Goal: Task Accomplishment & Management: Manage account settings

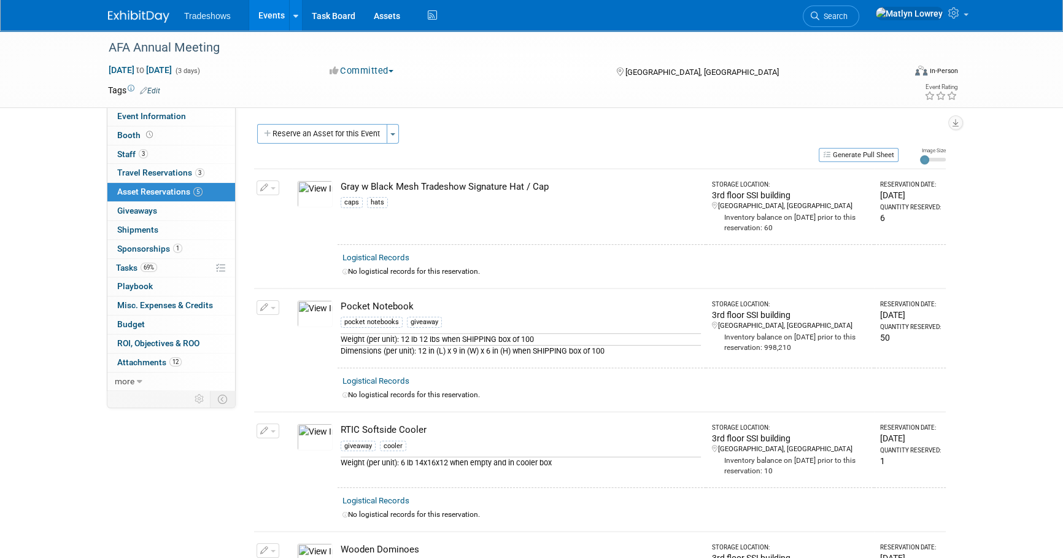
click at [260, 18] on link "Events" at bounding box center [271, 15] width 45 height 31
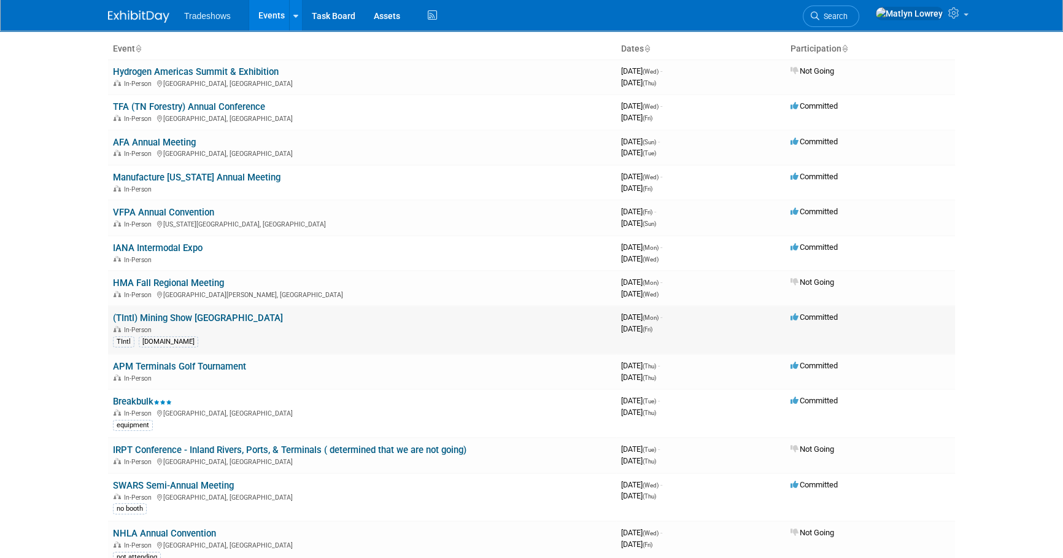
scroll to position [111, 0]
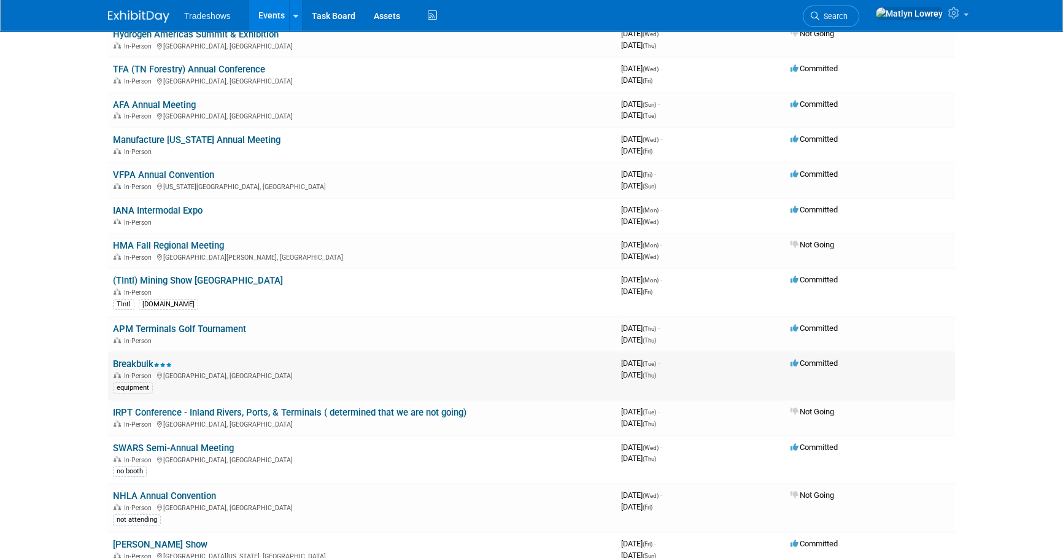
click at [145, 360] on link "Breakbulk" at bounding box center [142, 363] width 59 height 11
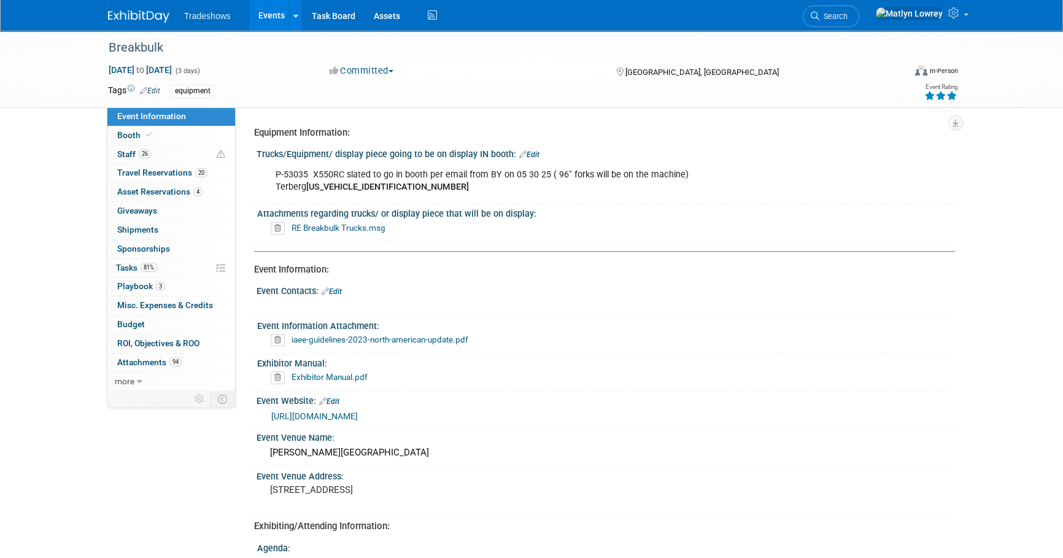
click at [268, 21] on link "Events" at bounding box center [271, 15] width 45 height 31
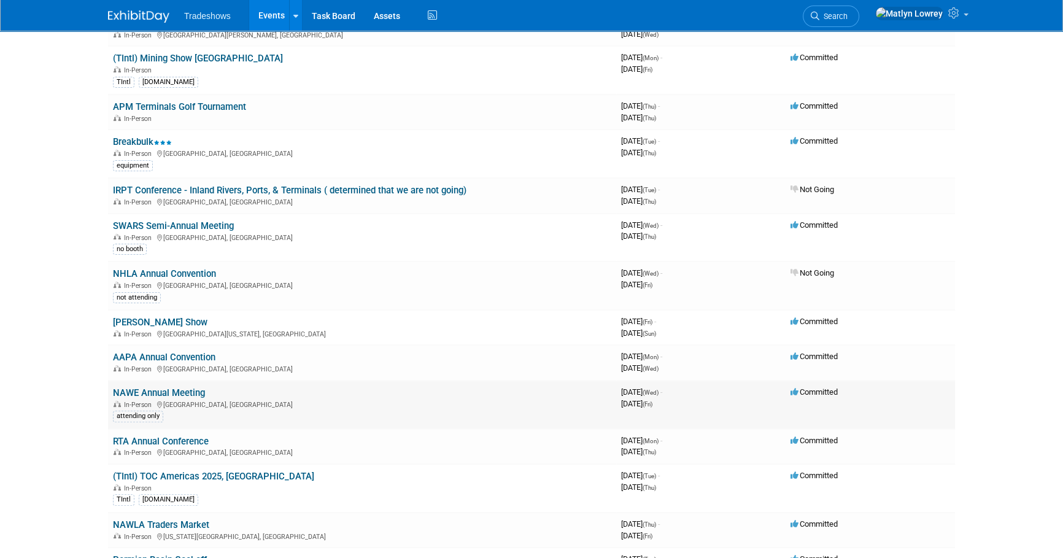
scroll to position [334, 0]
click at [184, 350] on link "AAPA Annual Convention" at bounding box center [164, 355] width 102 height 11
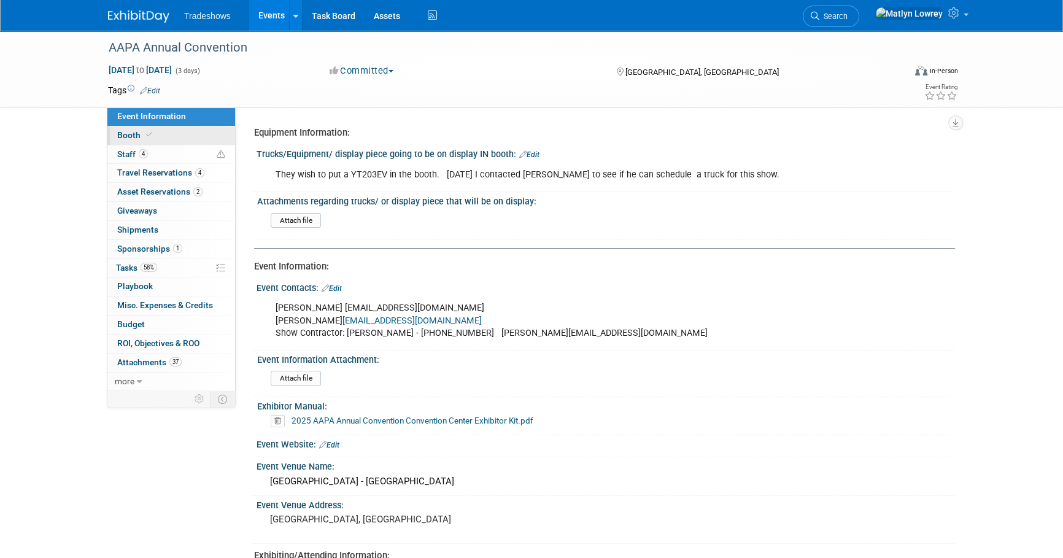
click at [201, 133] on link "Booth" at bounding box center [171, 135] width 128 height 18
select select "Certificate of insurance sent"
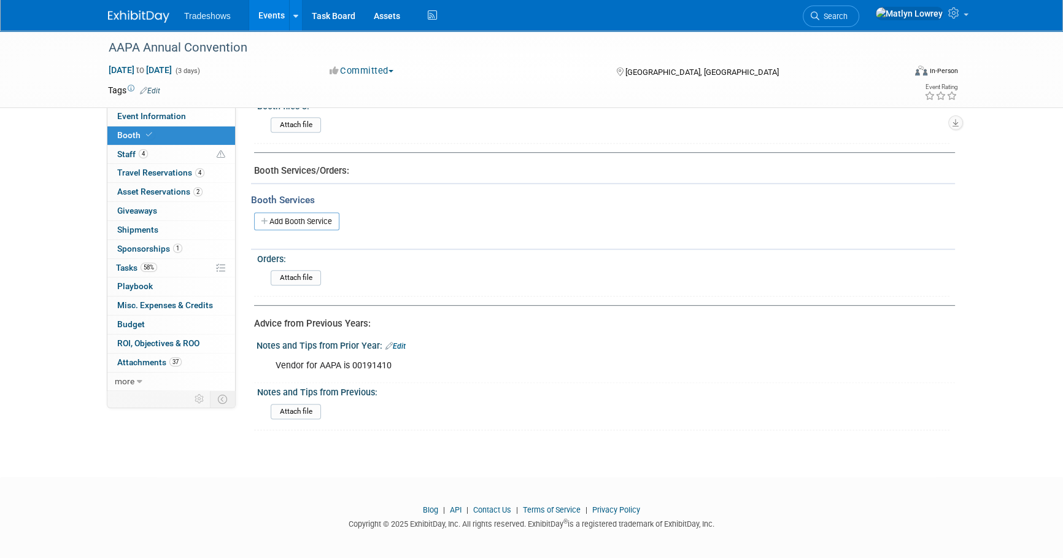
scroll to position [468, 0]
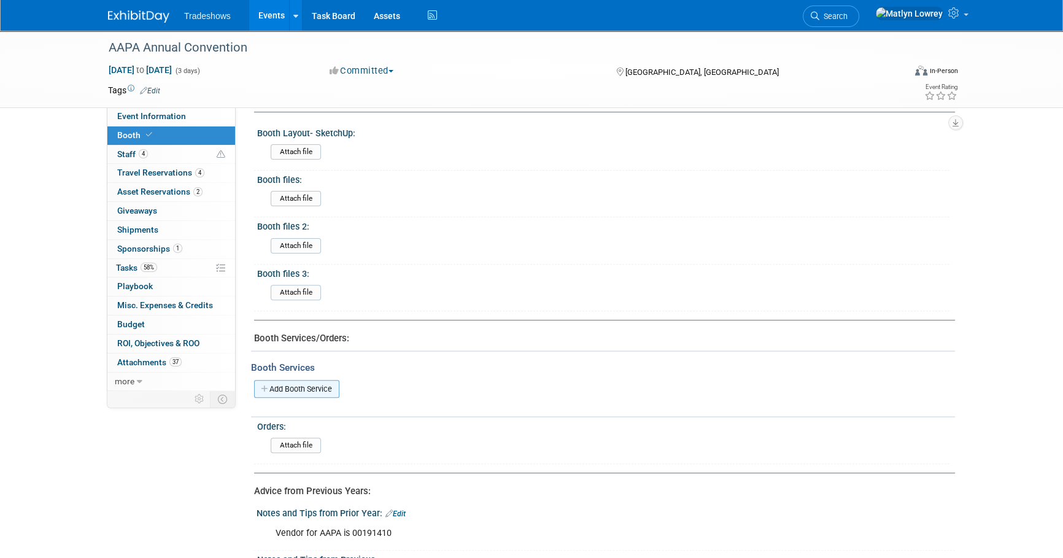
click at [298, 387] on link "Add Booth Service" at bounding box center [296, 389] width 85 height 18
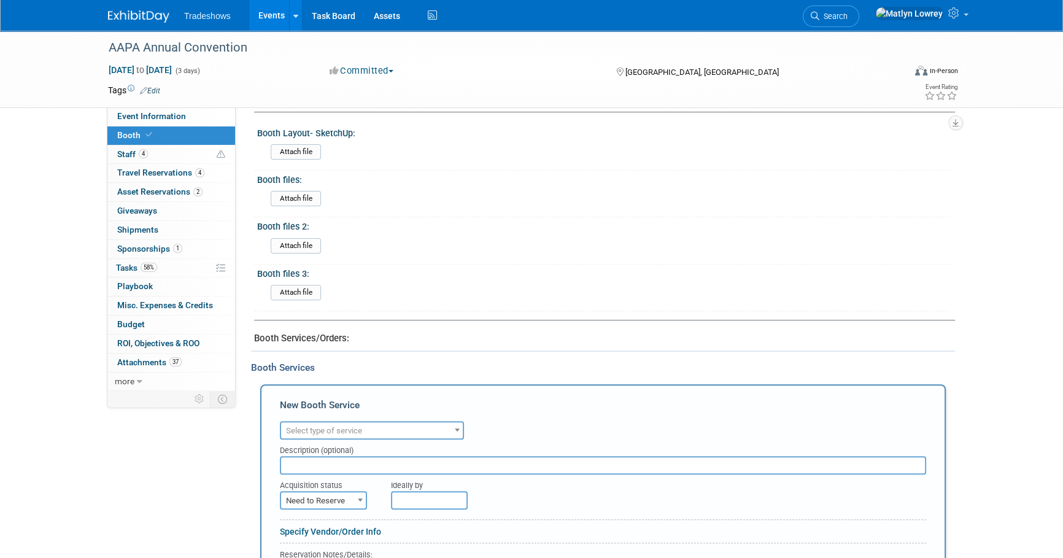
scroll to position [0, 0]
click at [325, 422] on span "Select type of service" at bounding box center [372, 430] width 182 height 17
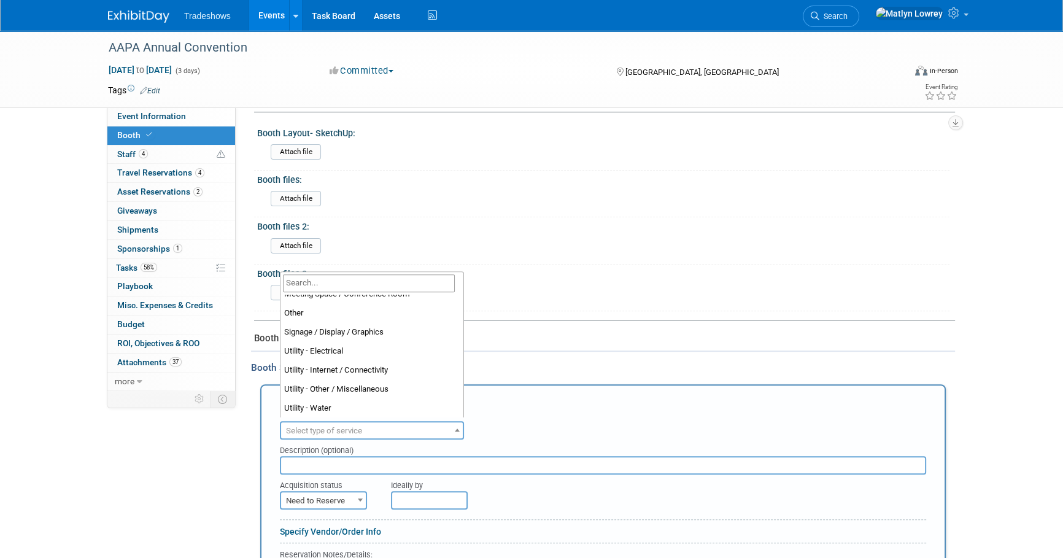
scroll to position [258, 0]
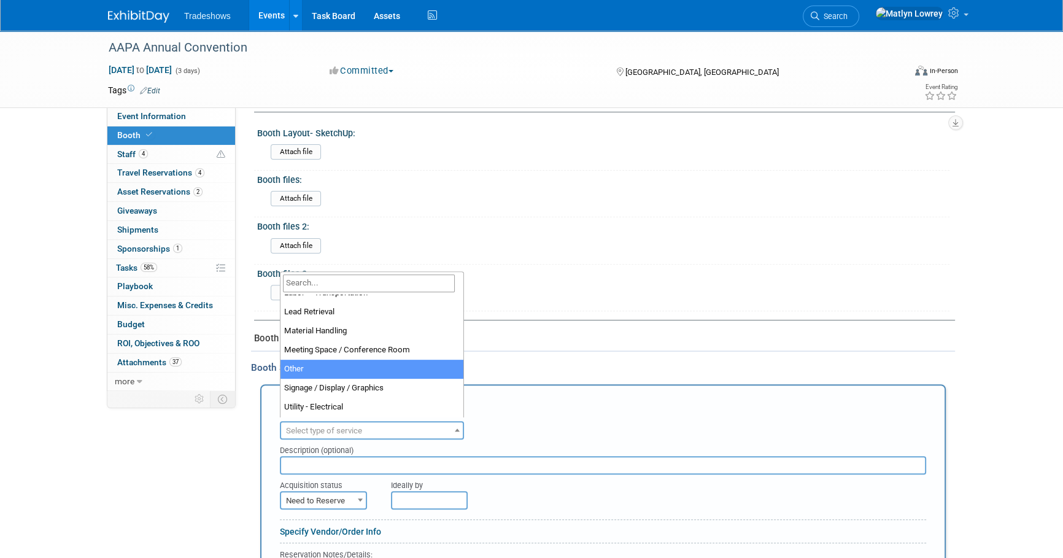
select select "1"
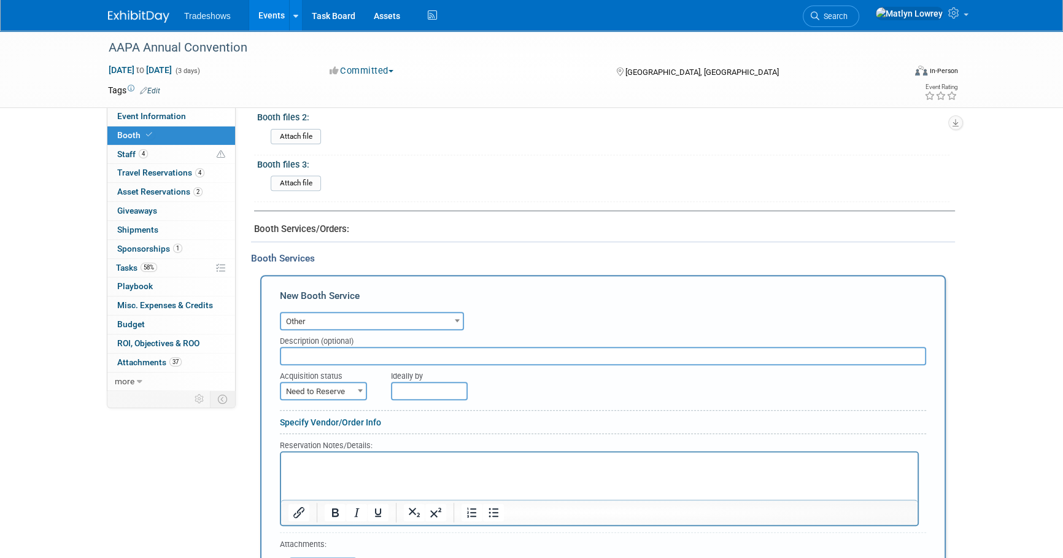
scroll to position [579, 0]
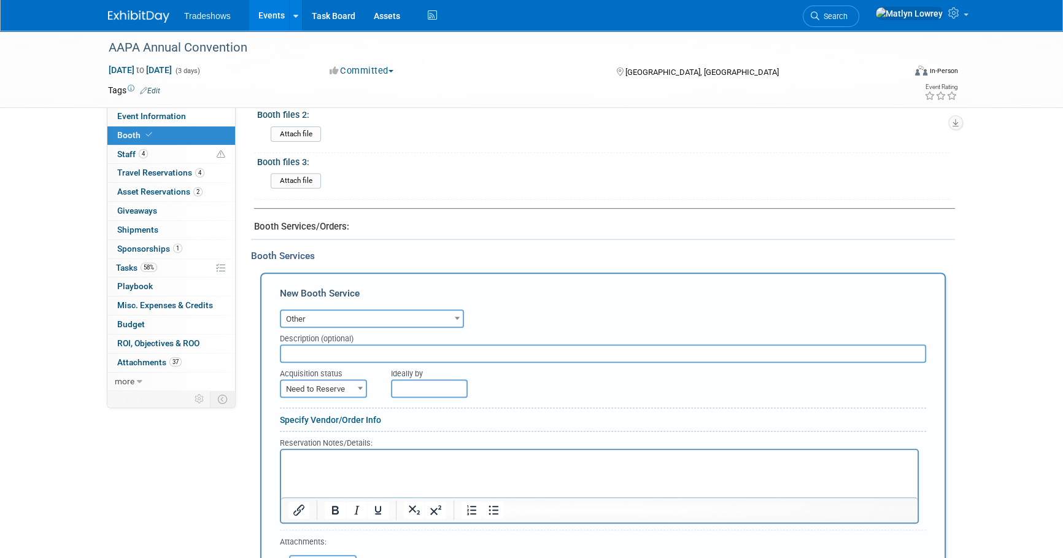
click at [308, 347] on input "text" at bounding box center [603, 353] width 646 height 18
type input "b"
type input "c"
type input "Tessier - padding, structures, graphics"
click at [349, 385] on span "Need to Reserve" at bounding box center [323, 388] width 85 height 17
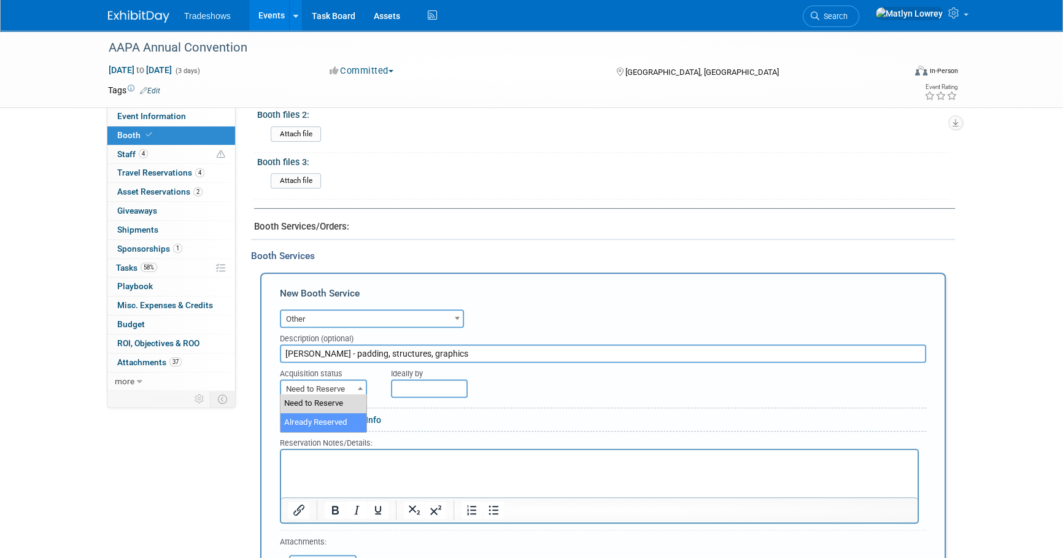
select select "2"
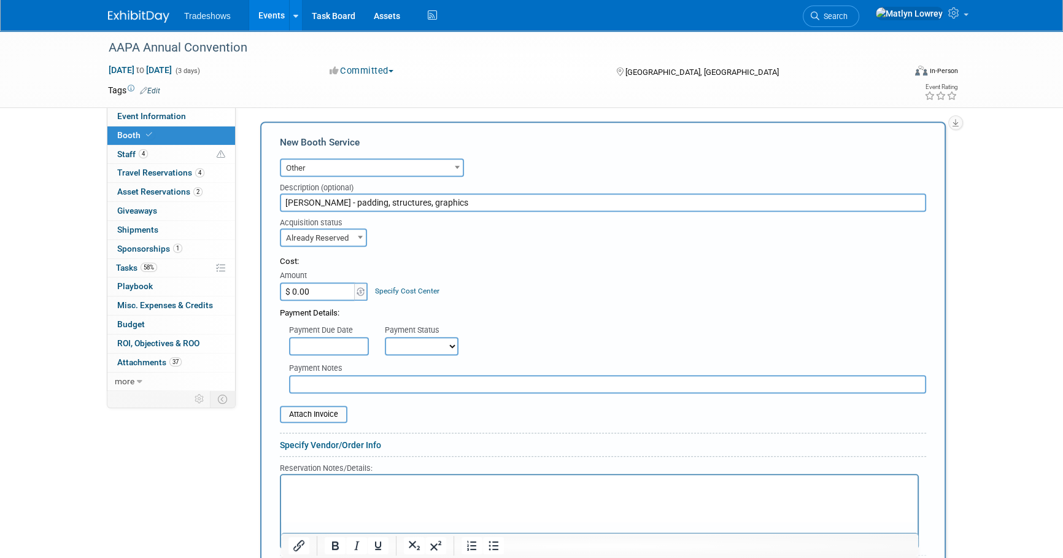
scroll to position [747, 0]
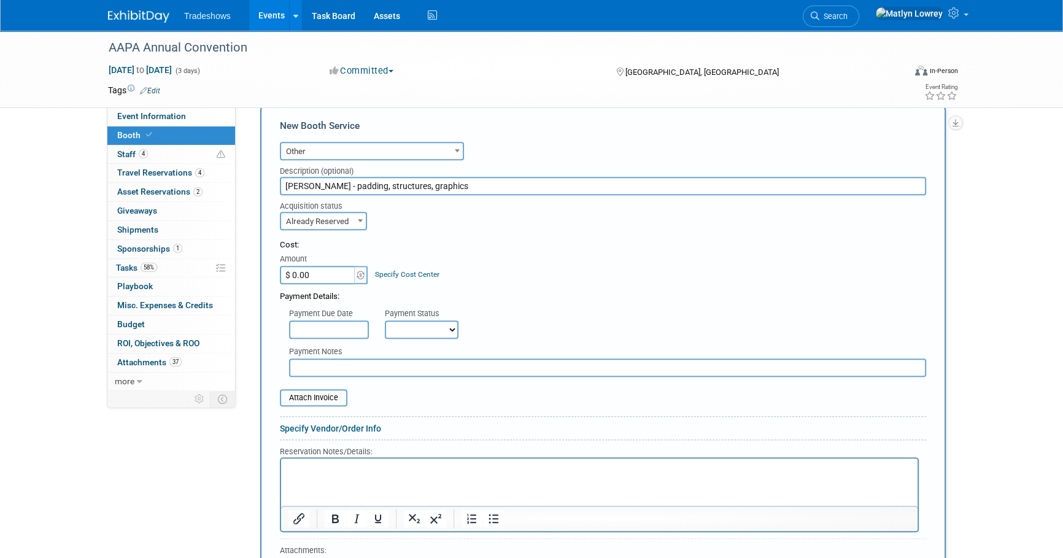
drag, startPoint x: 319, startPoint y: 328, endPoint x: 337, endPoint y: 339, distance: 21.5
click at [319, 328] on input "text" at bounding box center [329, 329] width 80 height 18
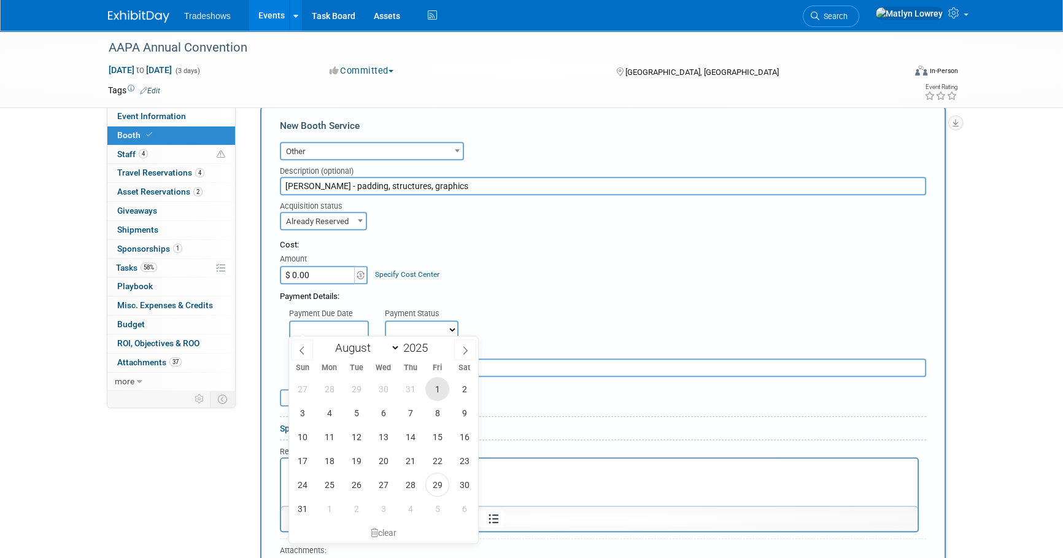
click at [430, 385] on span "1" at bounding box center [437, 389] width 24 height 24
type input "Aug 1, 2025"
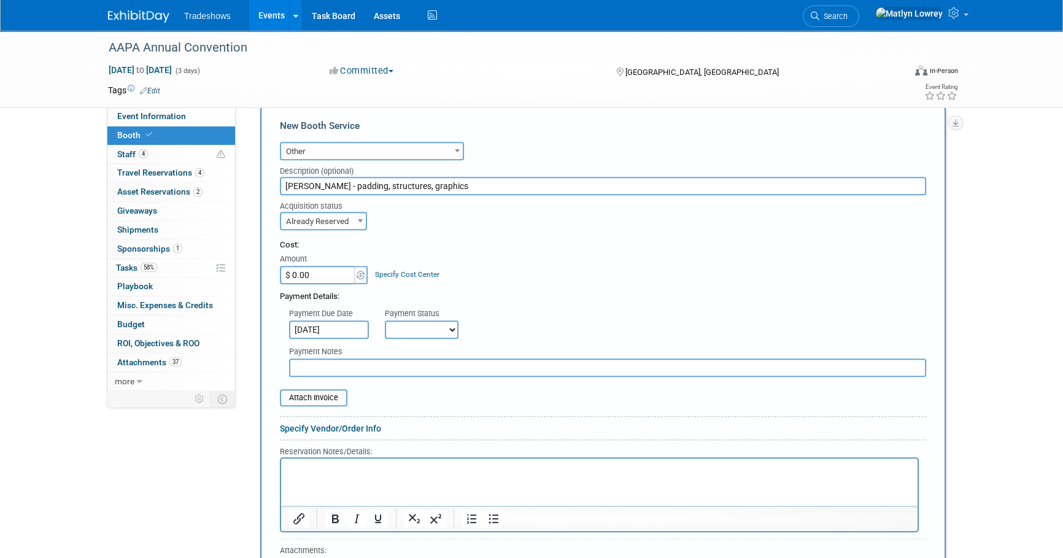
click at [418, 333] on select "Not Paid Yet Partially Paid Paid in Full" at bounding box center [422, 329] width 74 height 18
select select "1"
click at [385, 320] on select "Not Paid Yet Partially Paid Paid in Full" at bounding box center [422, 329] width 74 height 18
click at [342, 360] on input "text" at bounding box center [607, 367] width 637 height 18
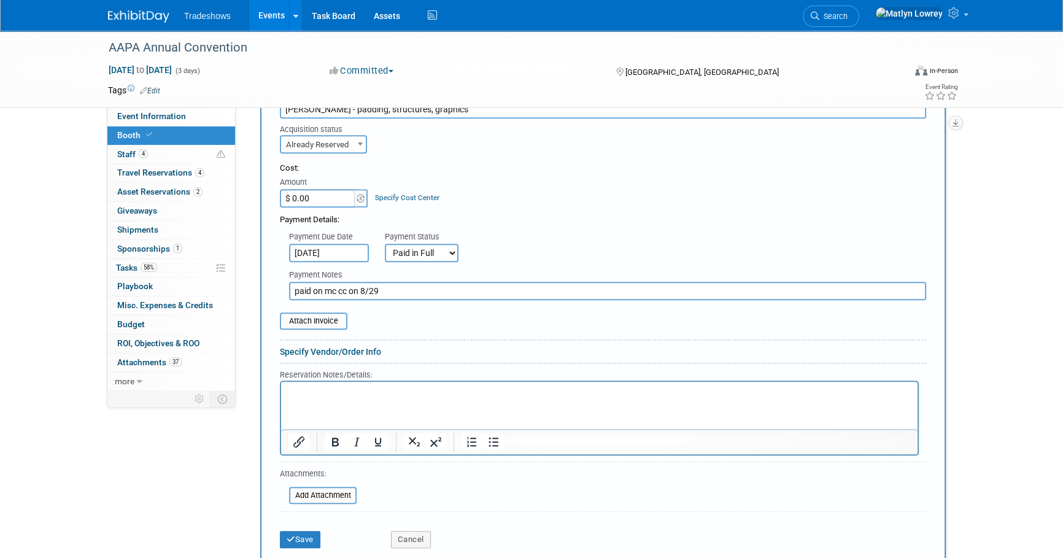
scroll to position [914, 0]
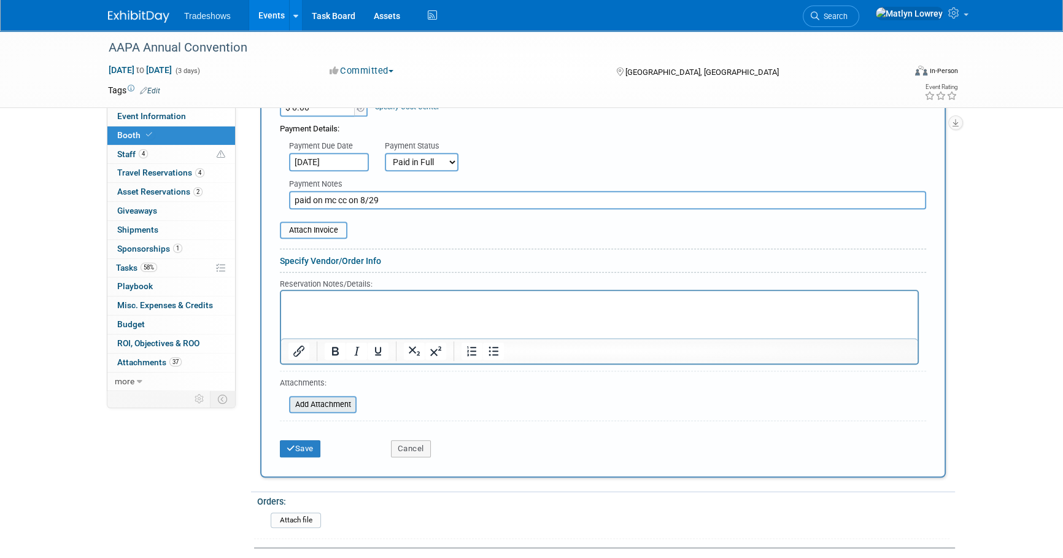
type input "paid on mc cc on 8/29"
click at [325, 399] on input "file" at bounding box center [282, 404] width 146 height 15
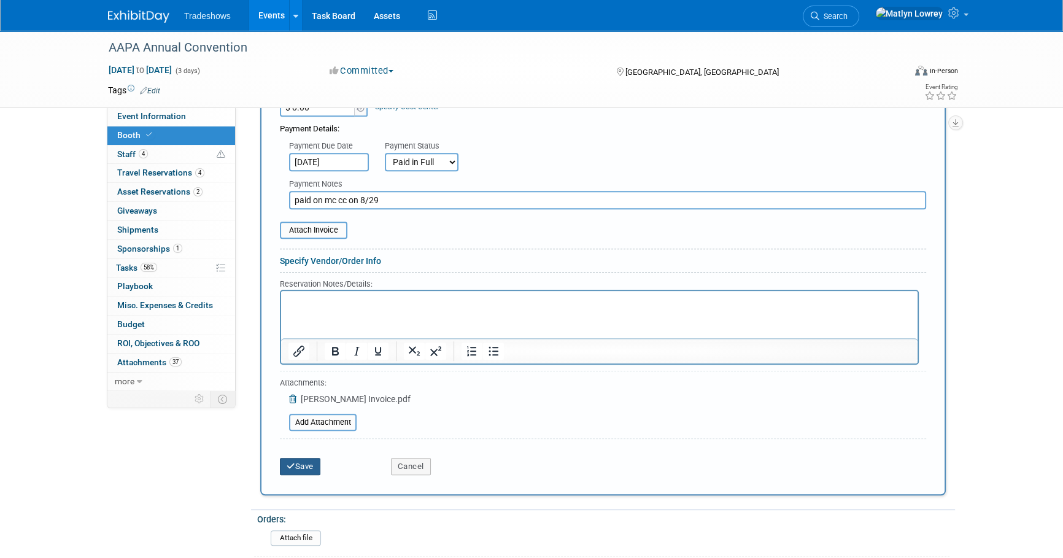
click at [315, 458] on button "Save" at bounding box center [300, 466] width 40 height 17
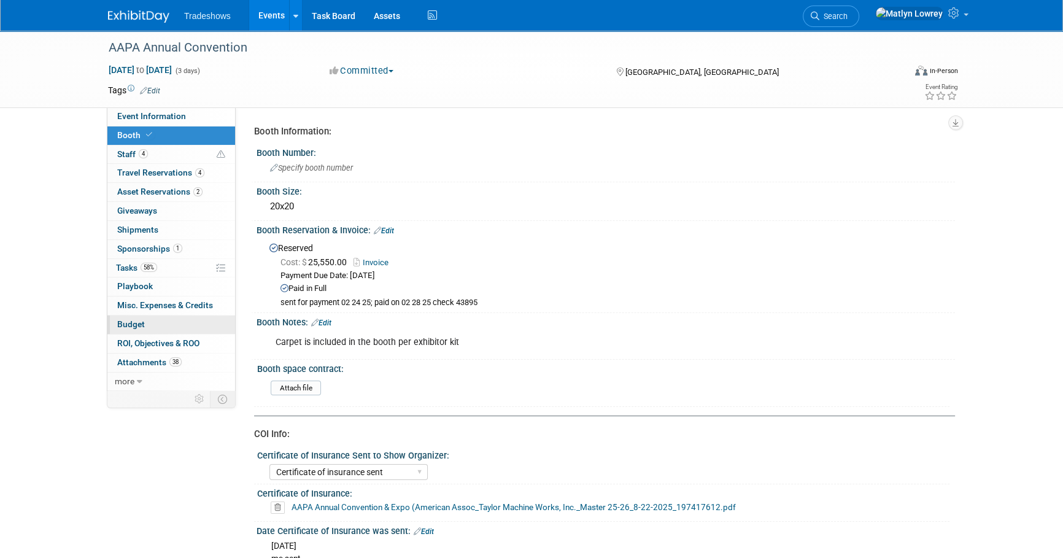
scroll to position [0, 0]
click at [158, 267] on link "58% Tasks 58%" at bounding box center [171, 268] width 128 height 18
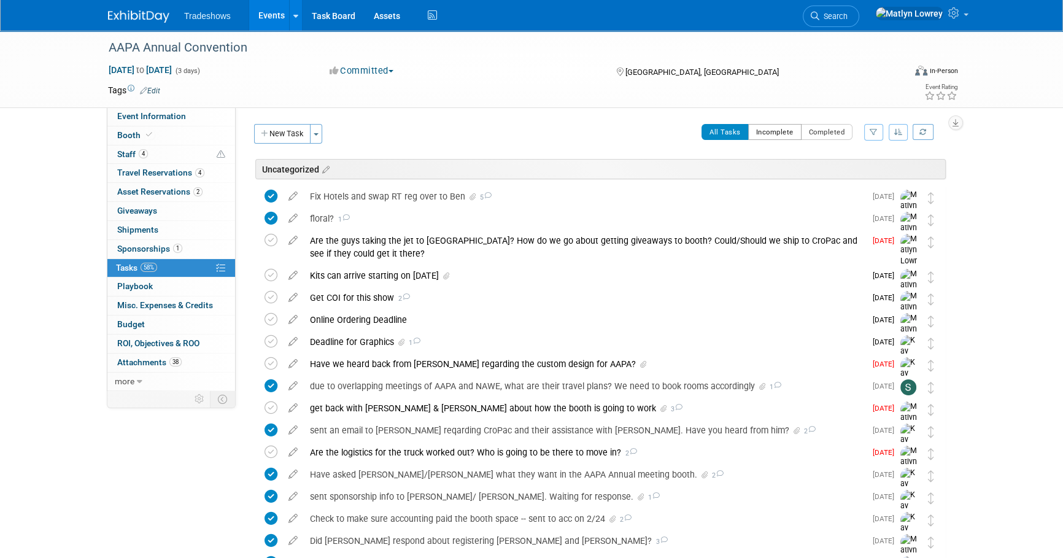
click at [774, 133] on button "Incomplete" at bounding box center [774, 132] width 53 height 16
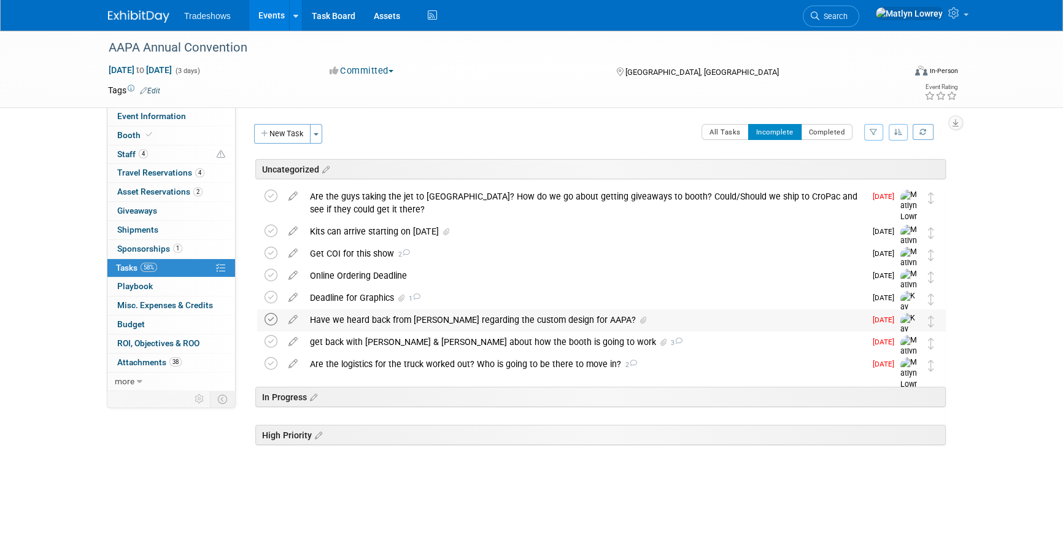
click at [277, 321] on icon at bounding box center [270, 319] width 13 height 13
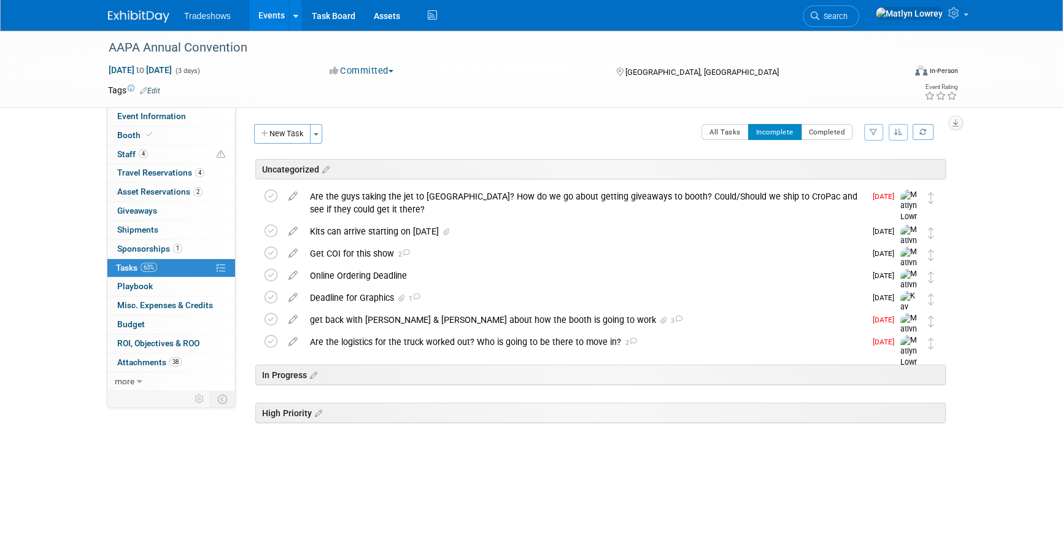
click at [271, 9] on link "Events" at bounding box center [271, 15] width 45 height 31
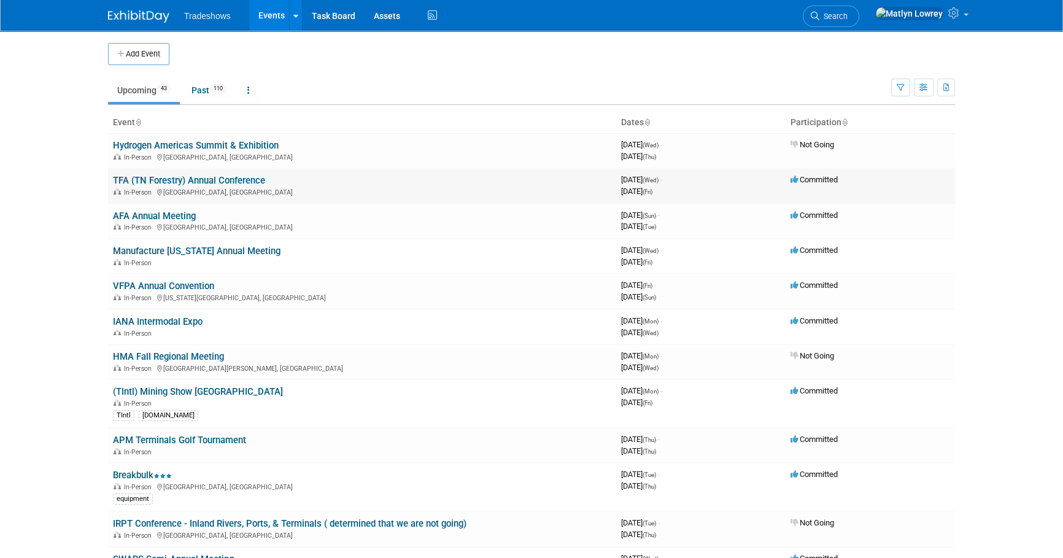
click at [183, 177] on link "TFA (TN Forestry) Annual Conference" at bounding box center [189, 180] width 152 height 11
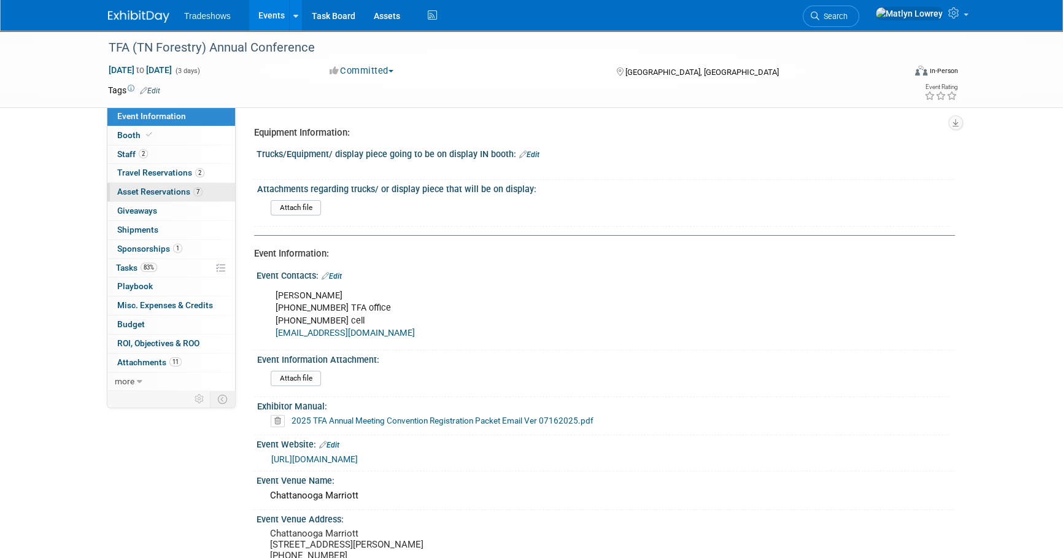
click at [163, 196] on span "Asset Reservations 7" at bounding box center [159, 192] width 85 height 10
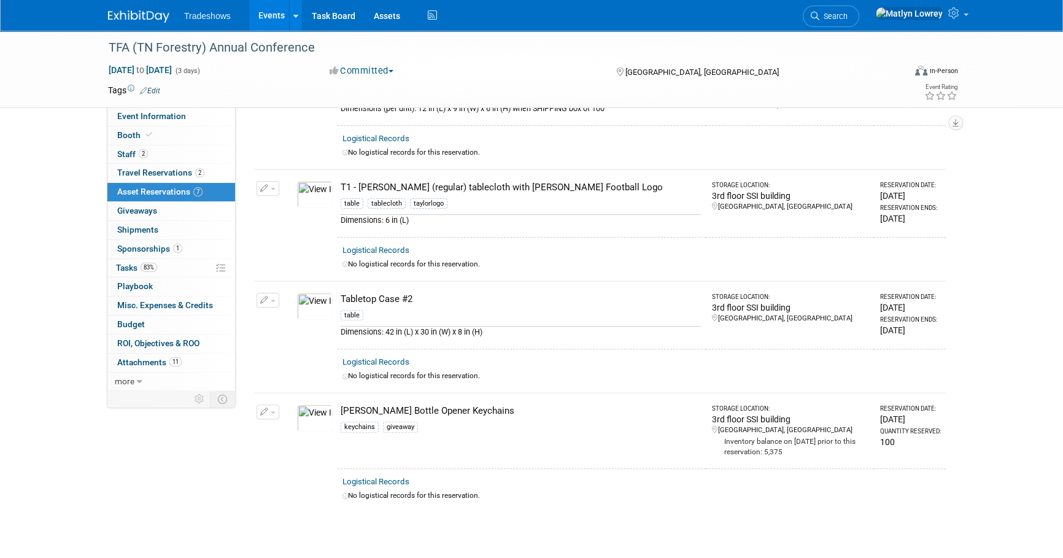
scroll to position [558, 0]
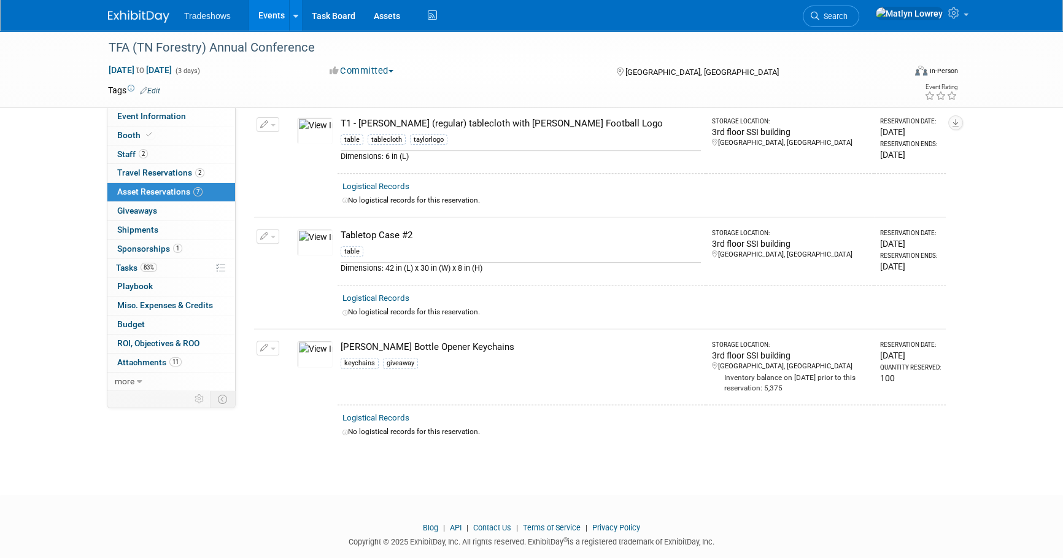
drag, startPoint x: 368, startPoint y: 291, endPoint x: 377, endPoint y: 298, distance: 11.8
click at [372, 298] on td "Logistical Records No logistical records for this reservation." at bounding box center [641, 307] width 608 height 44
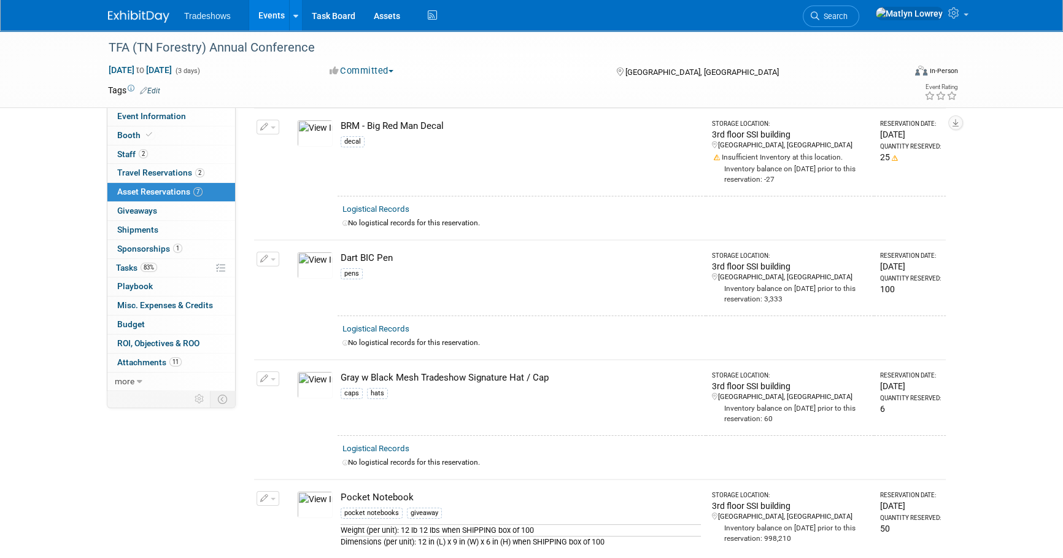
scroll to position [0, 0]
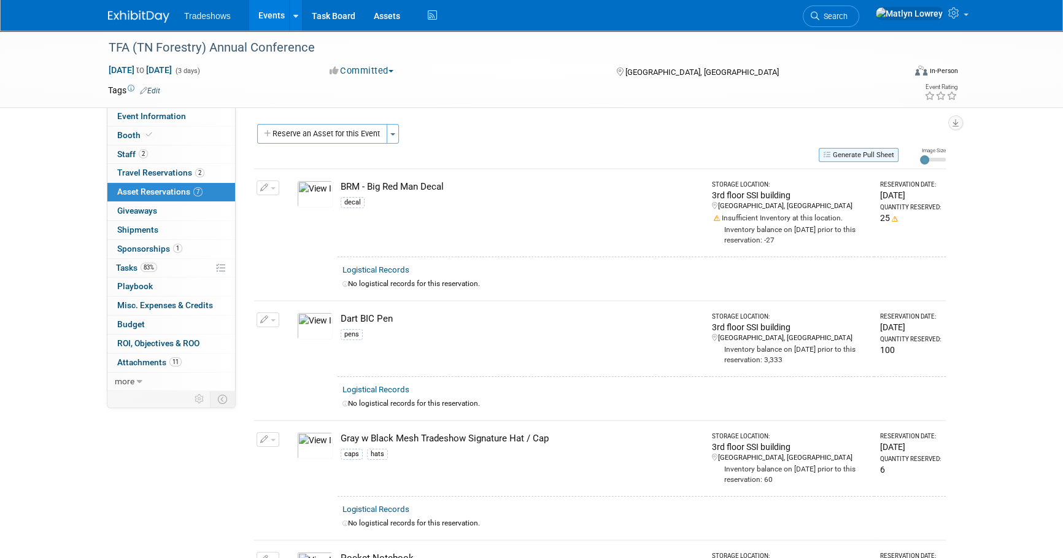
click at [854, 159] on button "Generate Pull Sheet" at bounding box center [859, 155] width 80 height 14
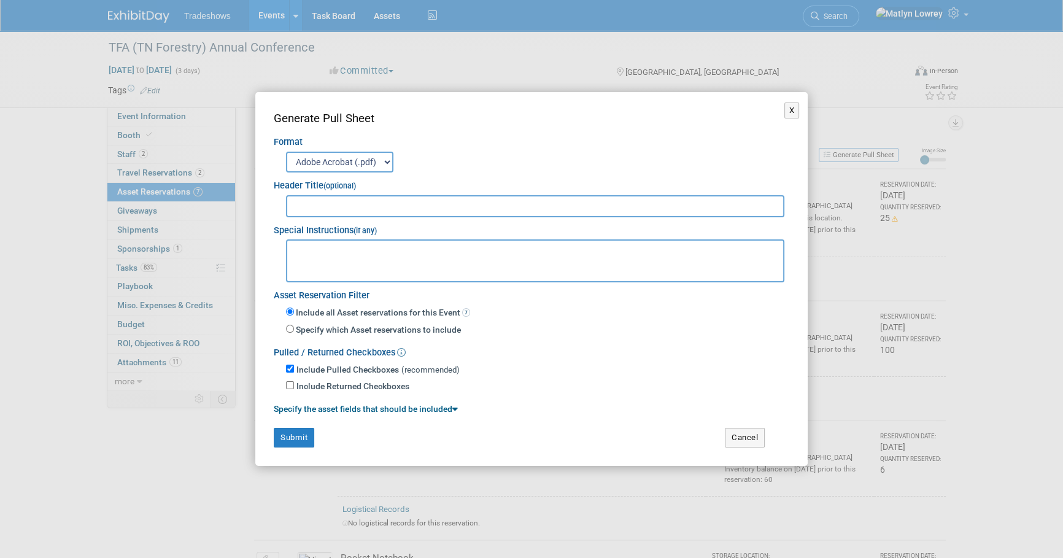
click at [378, 202] on input "text" at bounding box center [535, 206] width 498 height 22
type input "TFA"
click at [297, 430] on button "Submit" at bounding box center [294, 438] width 40 height 20
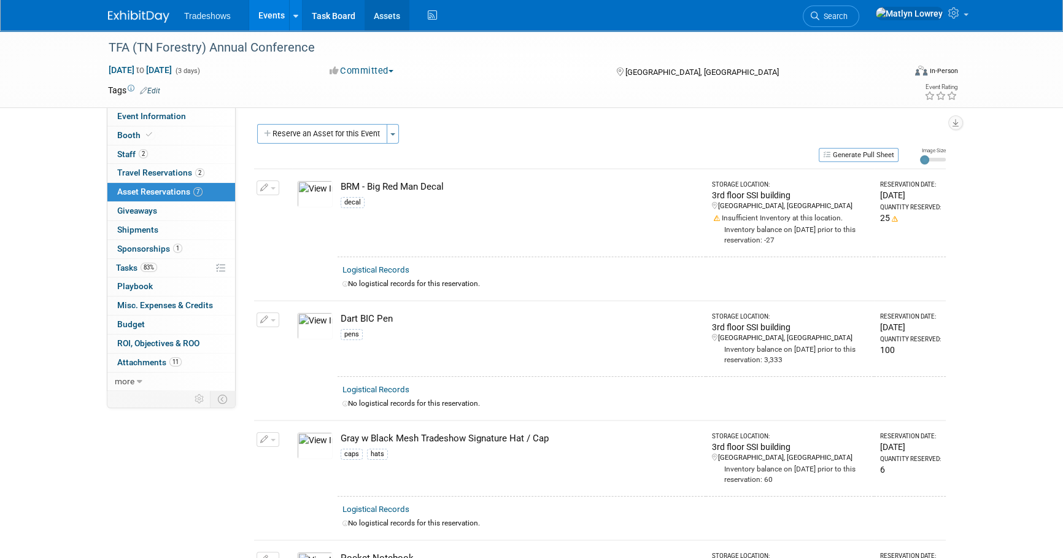
click at [380, 12] on link "Assets" at bounding box center [386, 15] width 45 height 31
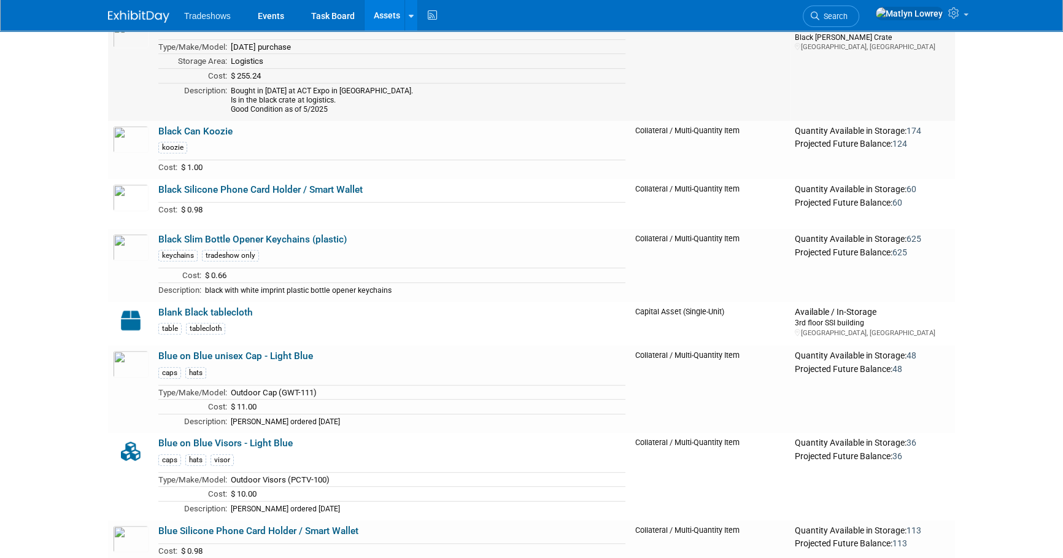
scroll to position [780, 0]
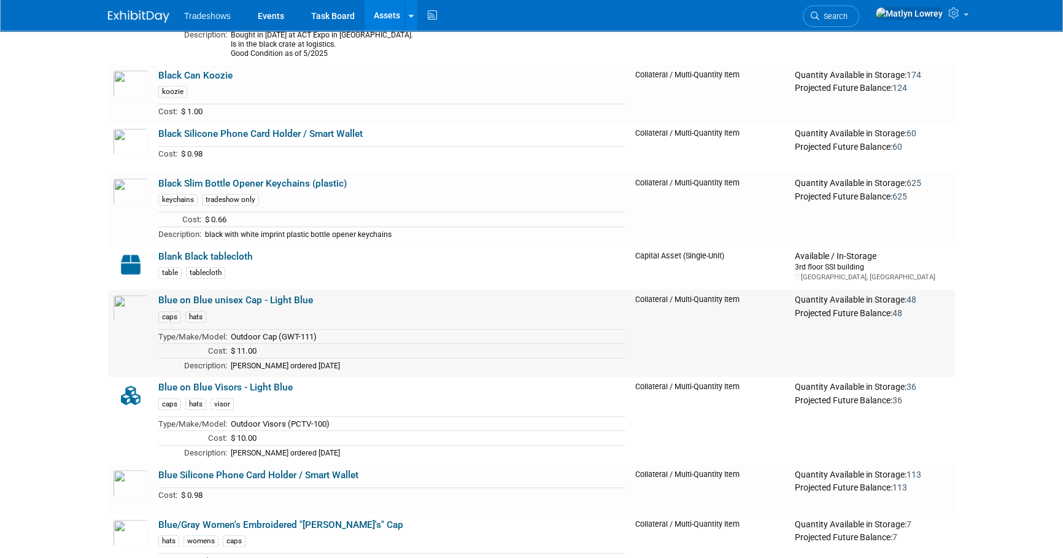
click at [221, 300] on link "Blue on Blue unisex Cap - Light Blue" at bounding box center [235, 300] width 155 height 11
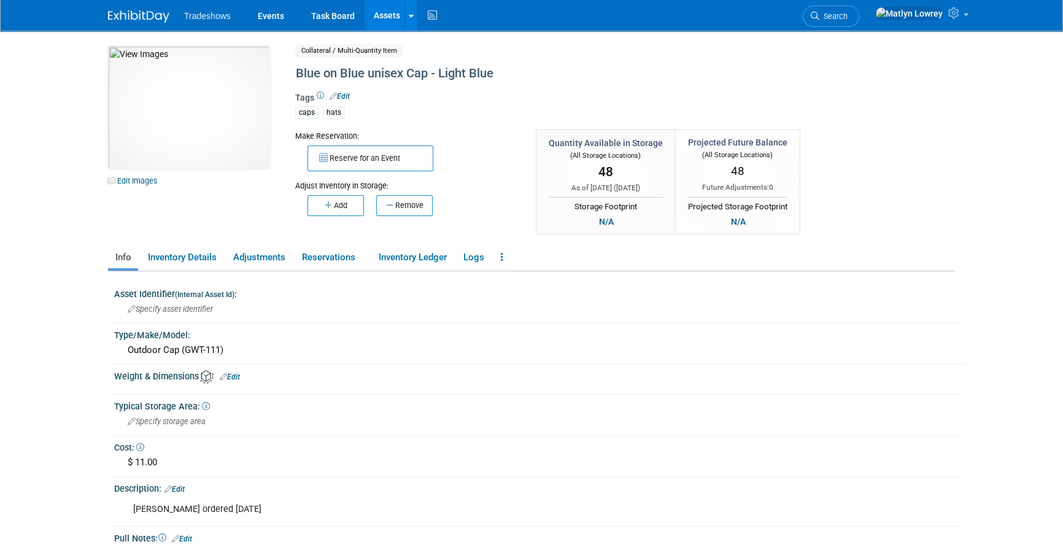
click at [372, 16] on link "Assets" at bounding box center [386, 15] width 45 height 31
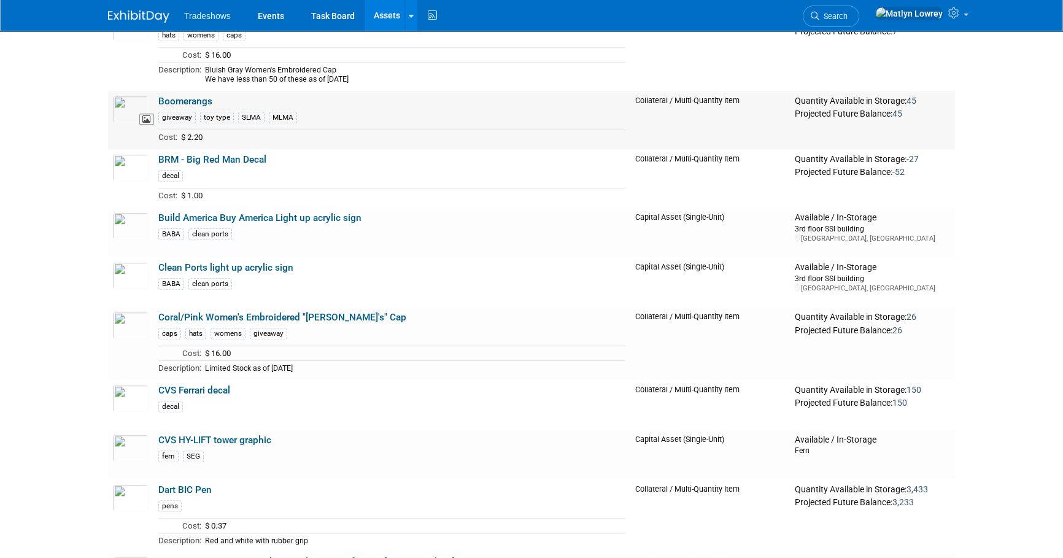
scroll to position [1338, 0]
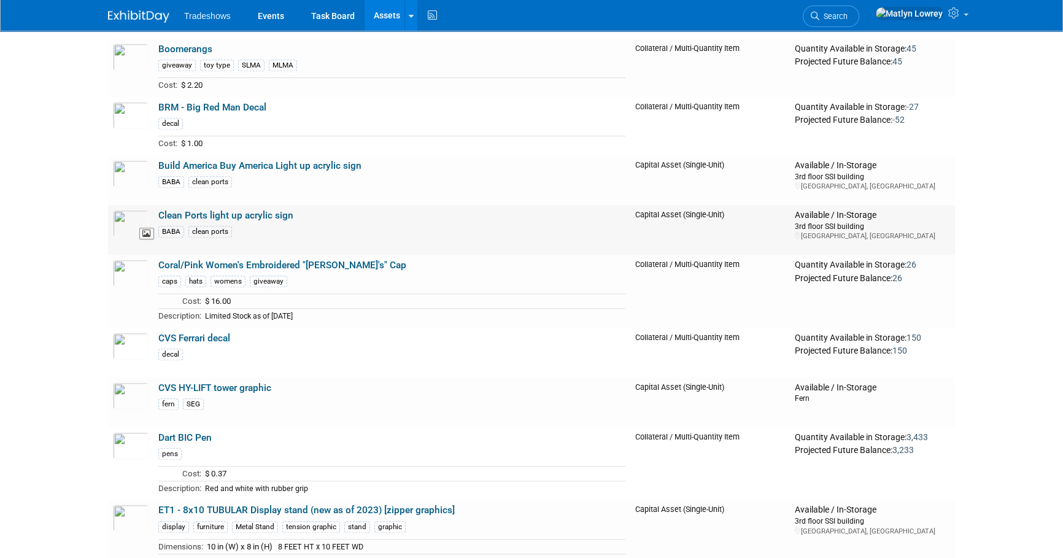
click at [137, 210] on img at bounding box center [131, 223] width 36 height 27
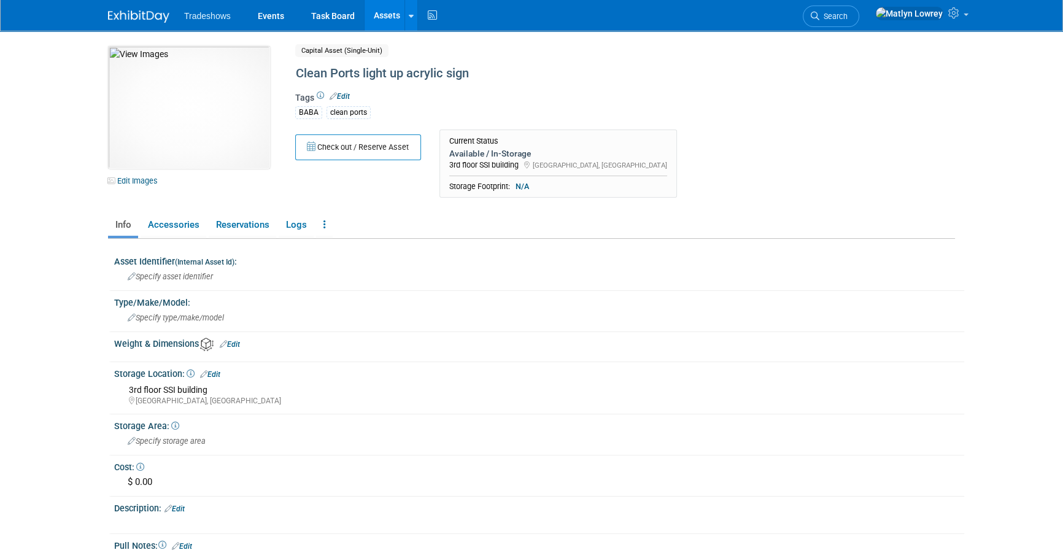
click at [376, 17] on link "Assets" at bounding box center [386, 15] width 45 height 31
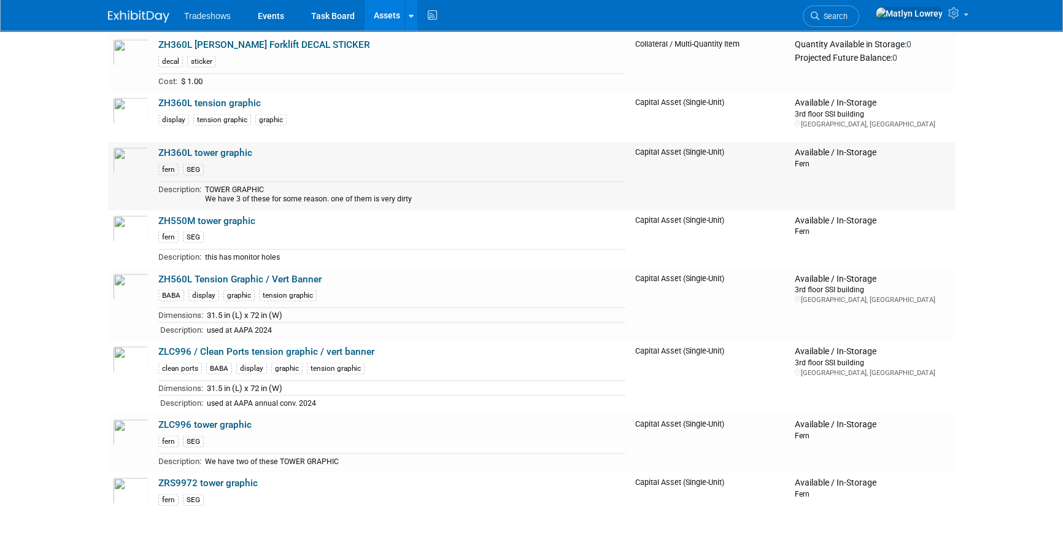
scroll to position [8864, 0]
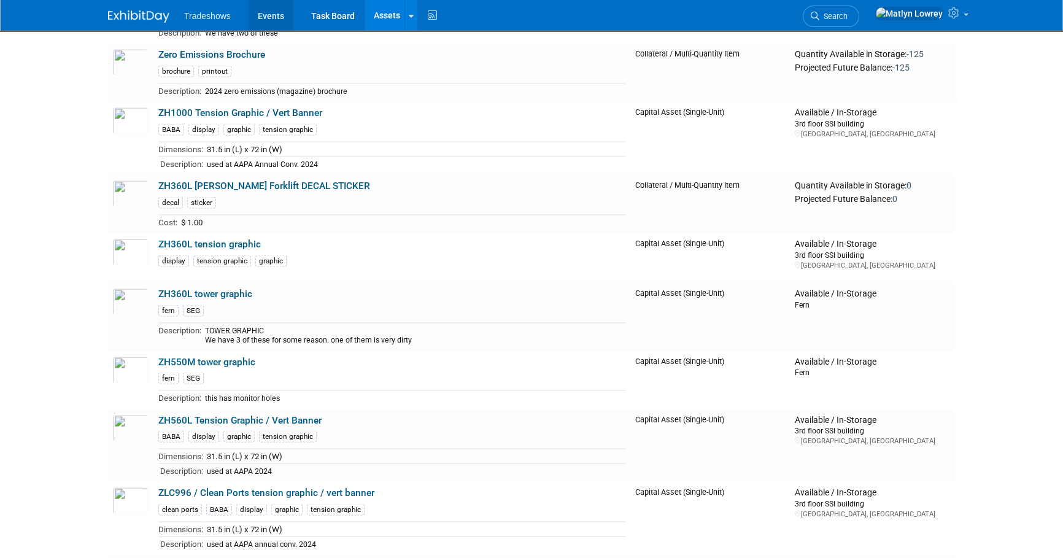
click at [262, 12] on link "Events" at bounding box center [271, 15] width 45 height 31
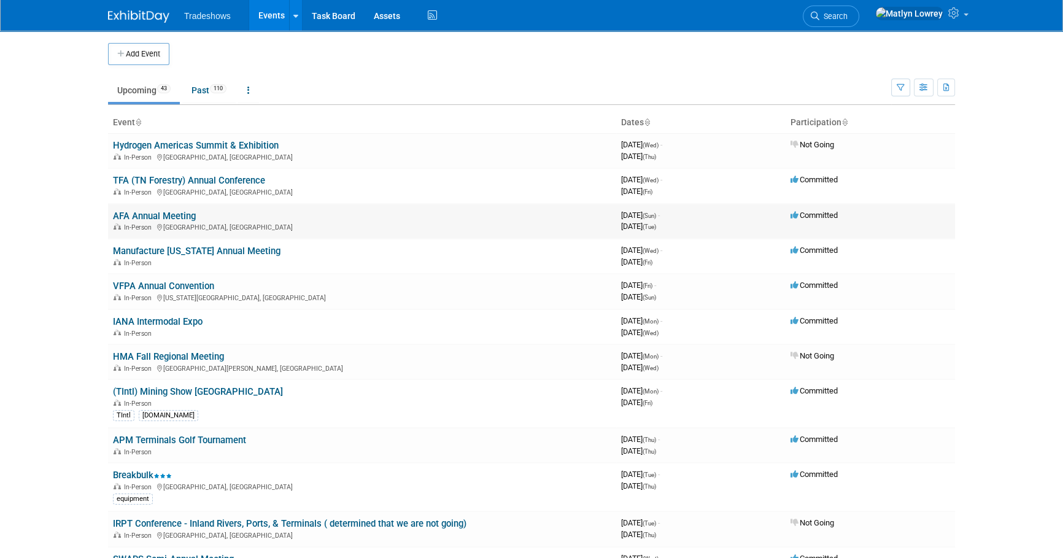
click at [163, 215] on link "AFA Annual Meeting" at bounding box center [154, 215] width 83 height 11
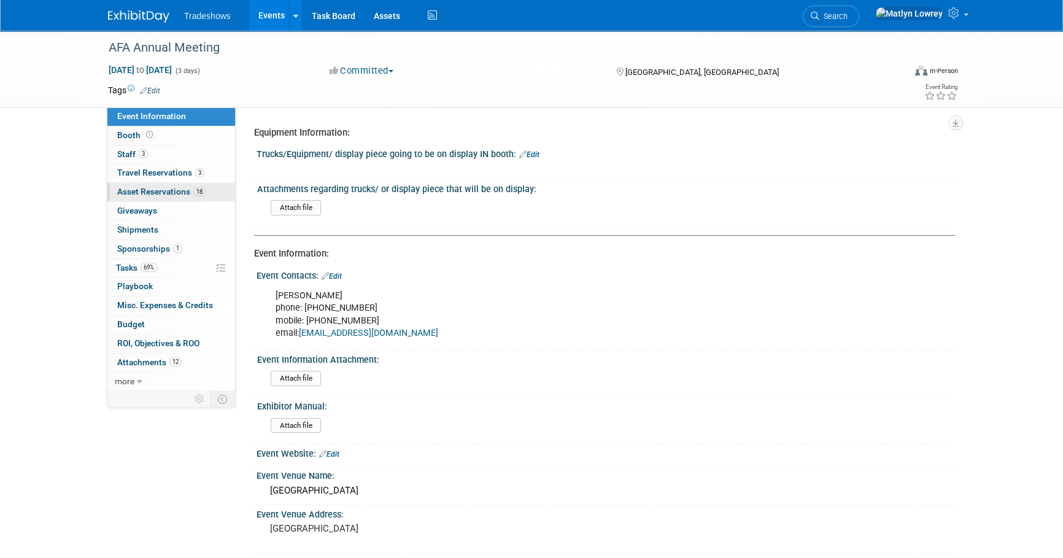
click at [169, 196] on link "18 Asset Reservations 18" at bounding box center [171, 192] width 128 height 18
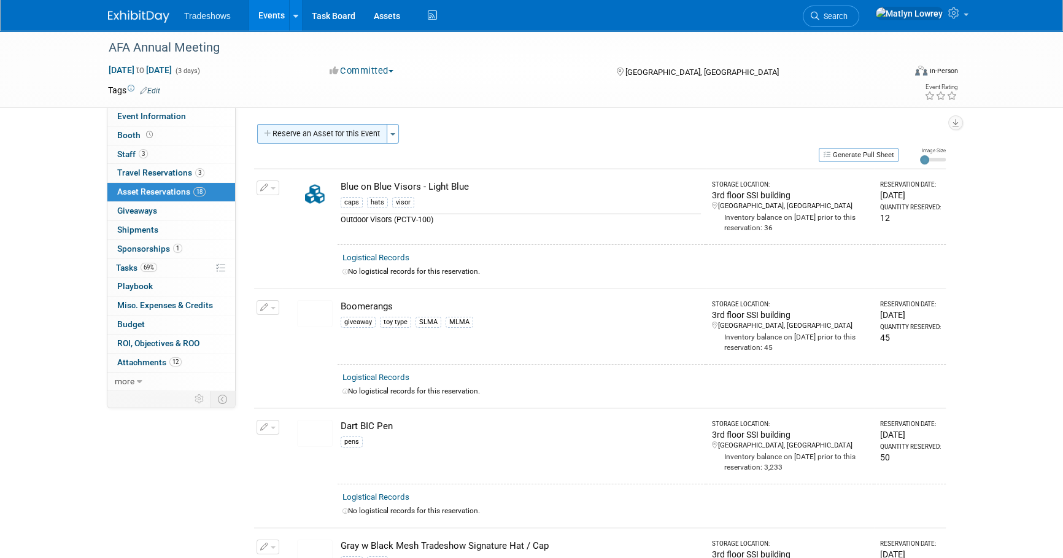
click at [287, 139] on button "Reserve an Asset for this Event" at bounding box center [322, 134] width 130 height 20
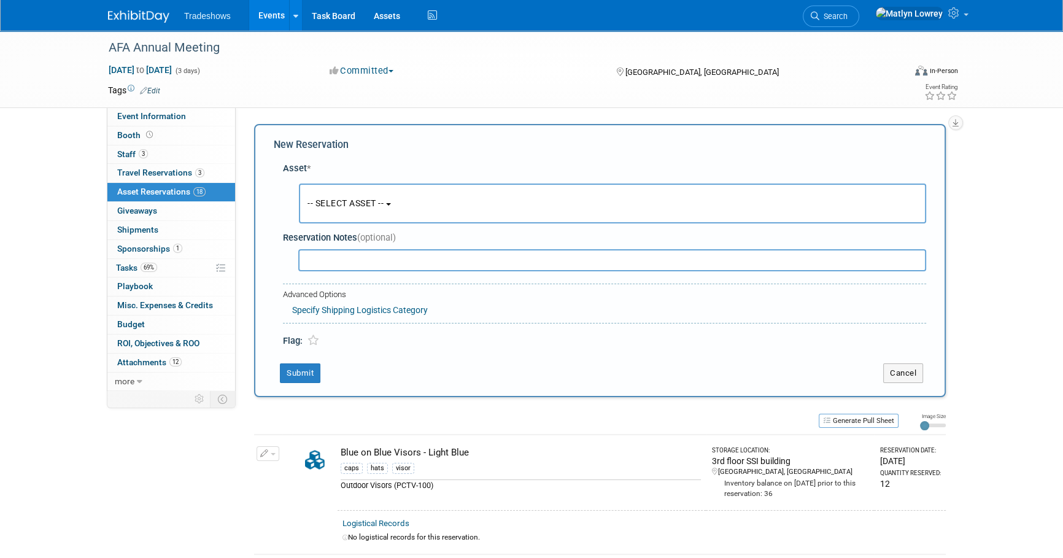
scroll to position [12, 0]
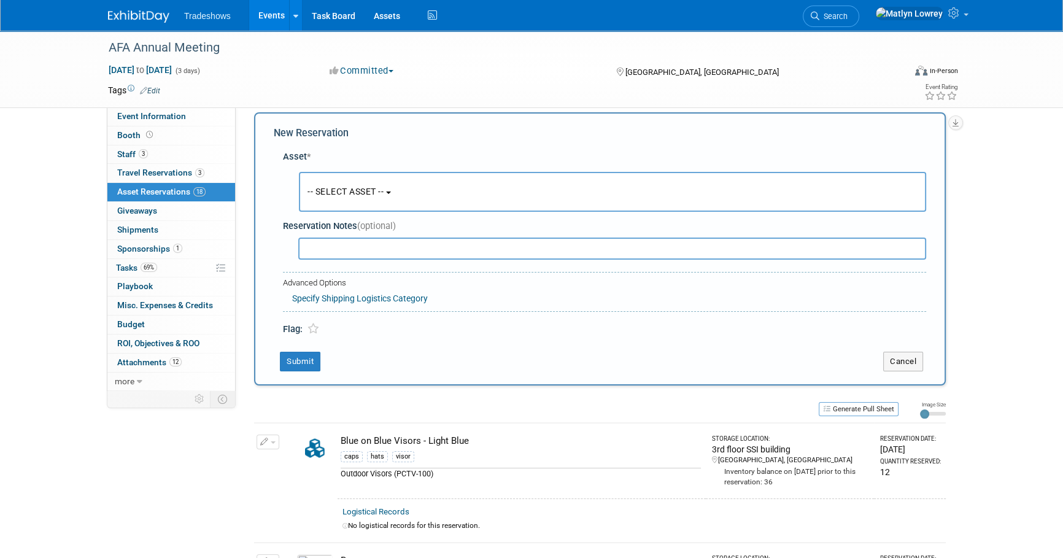
click at [312, 171] on div "-- SELECT ASSET -- <table style='display: inline-block; border-style:none;'><tr…" at bounding box center [607, 191] width 638 height 45
click at [319, 194] on span "-- SELECT ASSET --" at bounding box center [345, 192] width 76 height 10
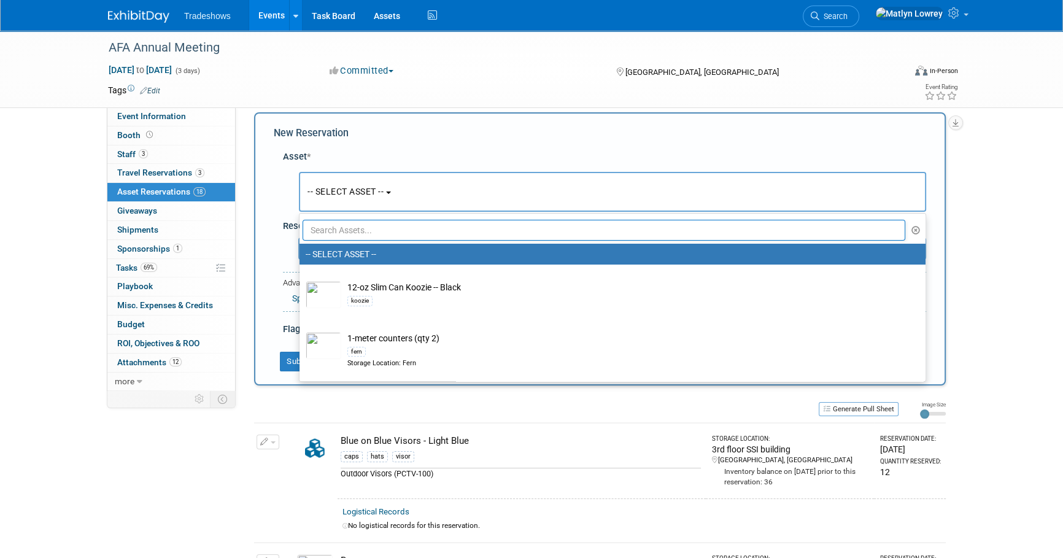
click at [322, 235] on input "text" at bounding box center [603, 230] width 603 height 21
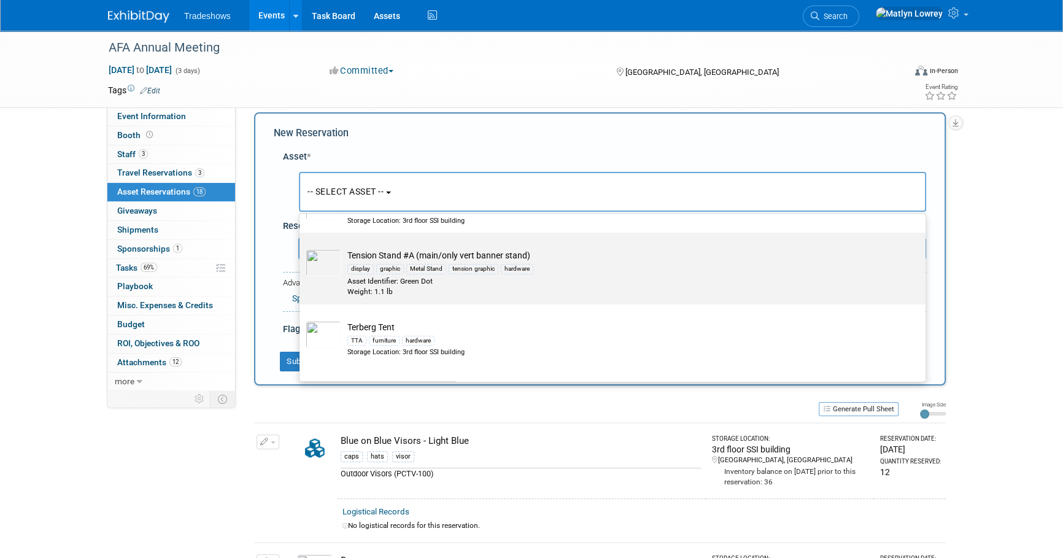
scroll to position [390, 0]
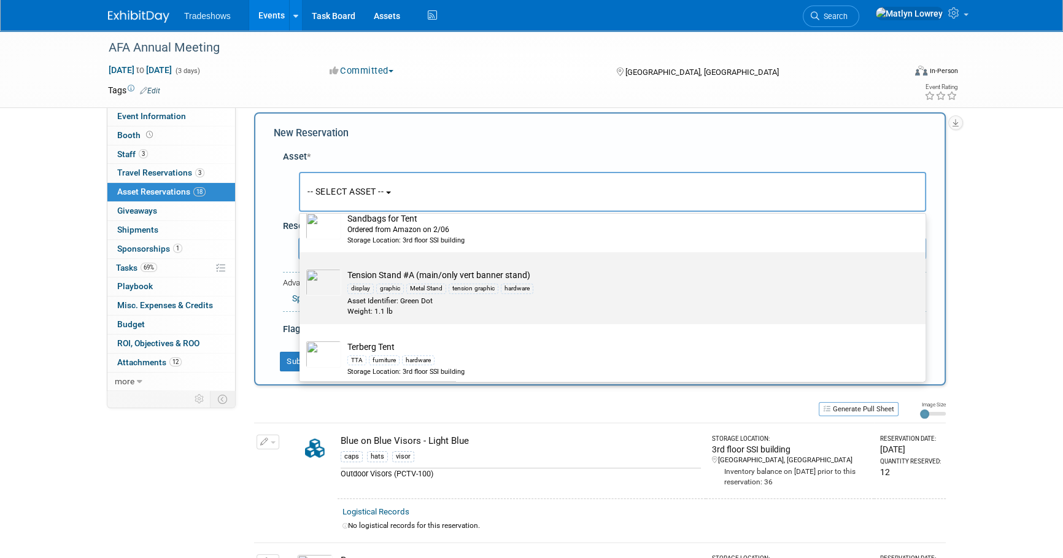
type input "ten"
click at [412, 296] on div "Asset Identifier: Green Dot" at bounding box center [623, 301] width 553 height 10
click at [301, 267] on input "Tension Stand #A (main/only vert banner stand) display graphic Metal Stand tens…" at bounding box center [297, 263] width 8 height 8
select select "10721757"
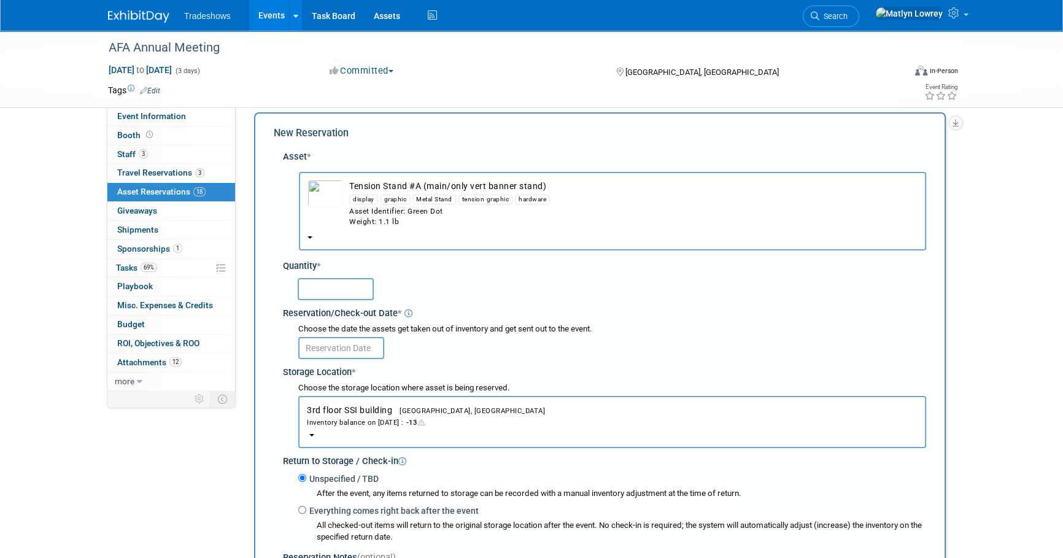
click at [337, 288] on input "text" at bounding box center [336, 289] width 76 height 22
type input "2"
click at [360, 348] on input "text" at bounding box center [341, 348] width 86 height 22
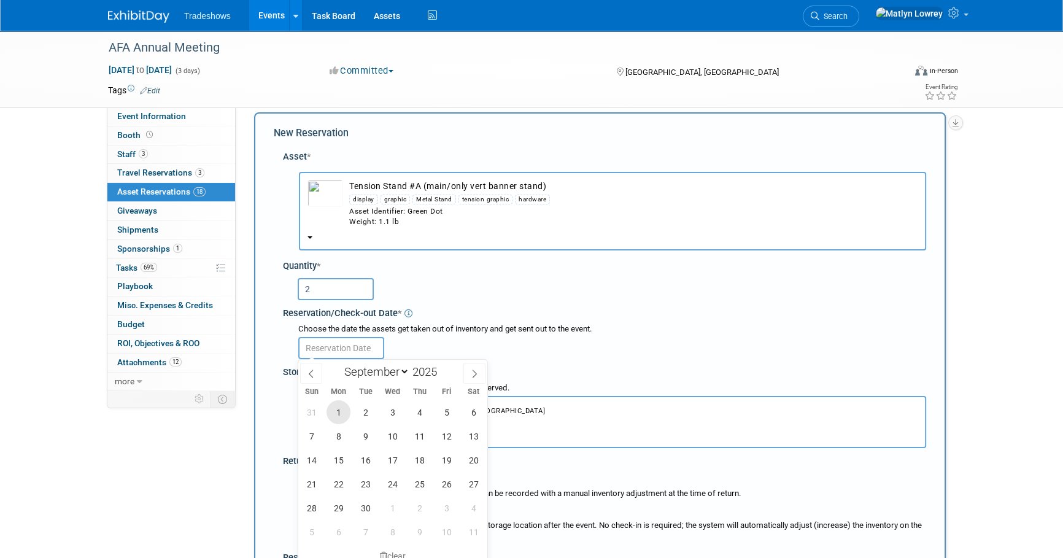
click at [341, 409] on span "1" at bounding box center [338, 412] width 24 height 24
type input "Sep 1, 2025"
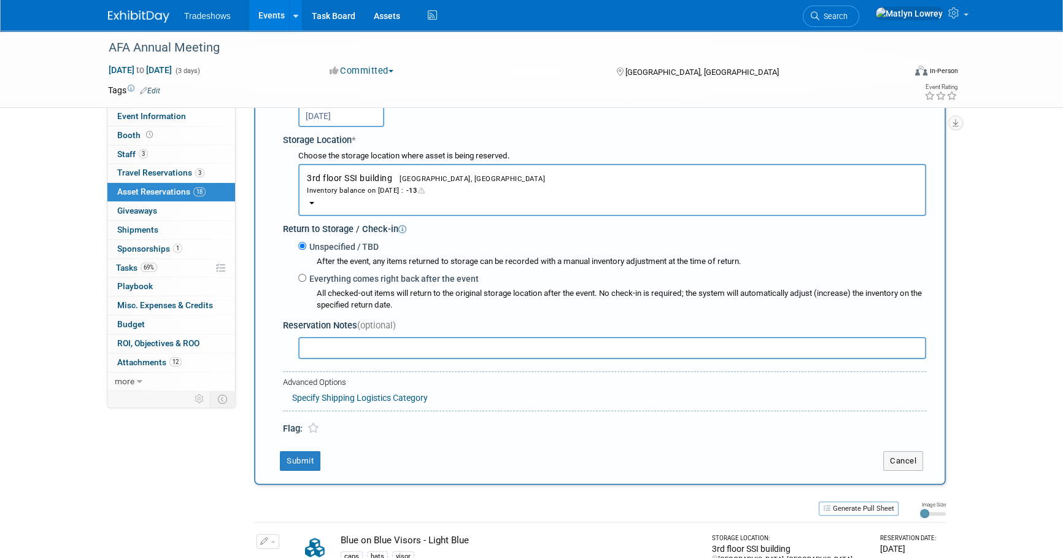
scroll to position [290, 0]
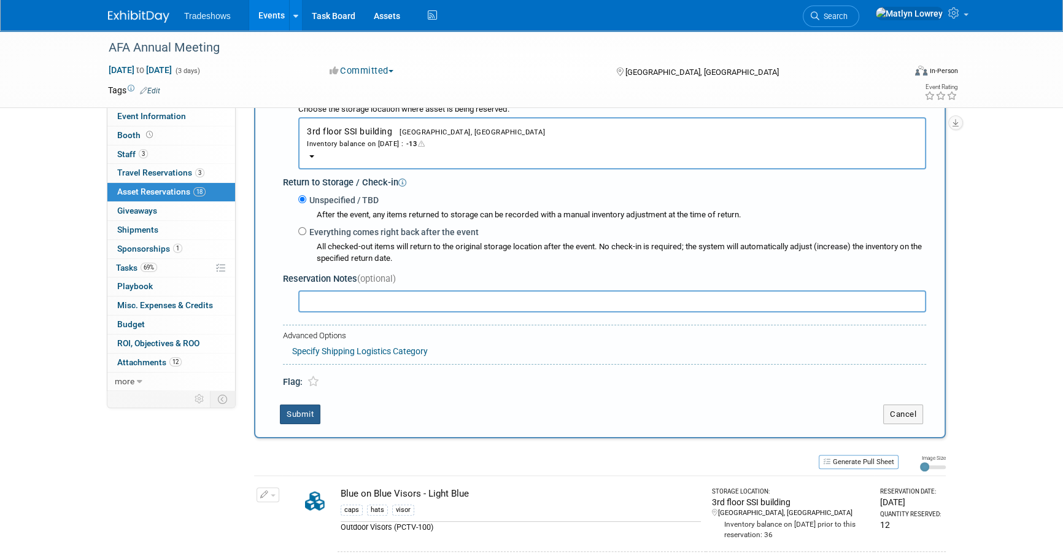
click at [306, 414] on button "Submit" at bounding box center [300, 414] width 40 height 20
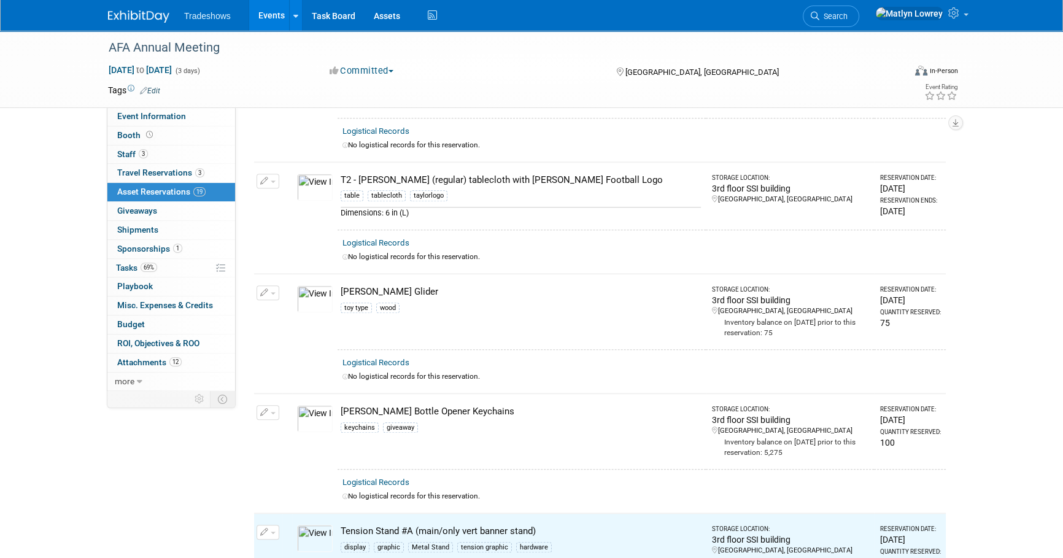
scroll to position [1556, 0]
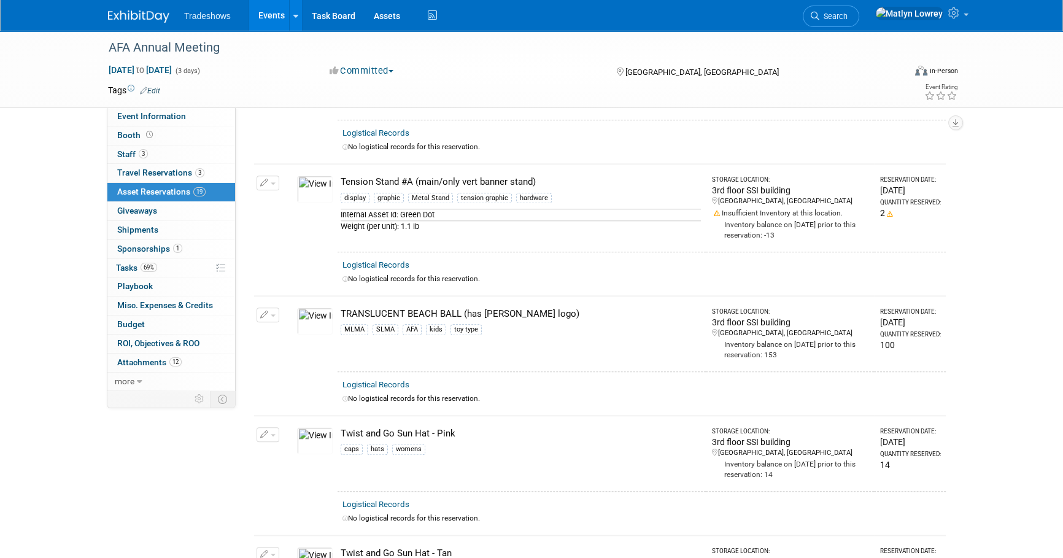
click at [275, 28] on link "Events" at bounding box center [271, 15] width 45 height 31
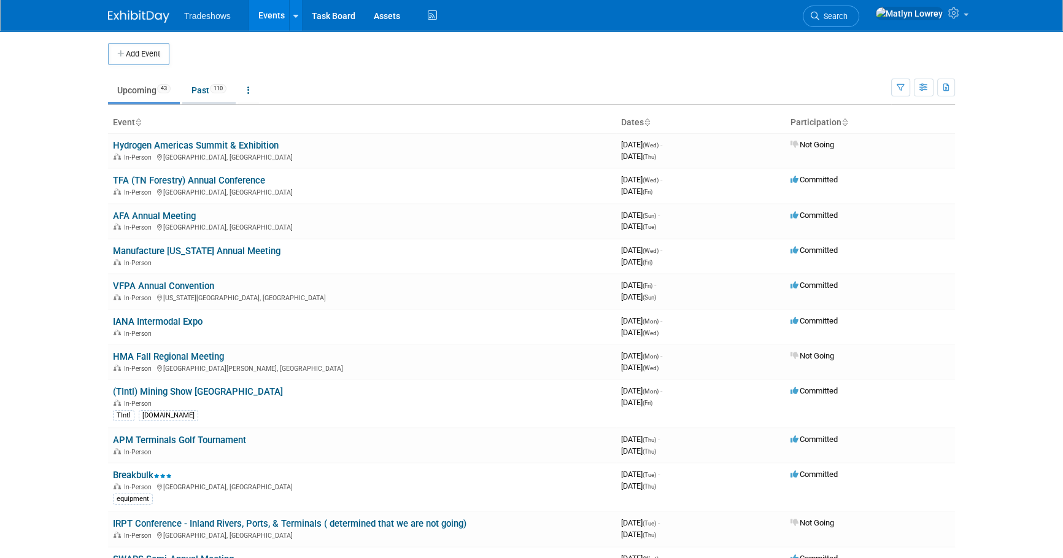
click at [210, 91] on link "Past 110" at bounding box center [208, 90] width 53 height 23
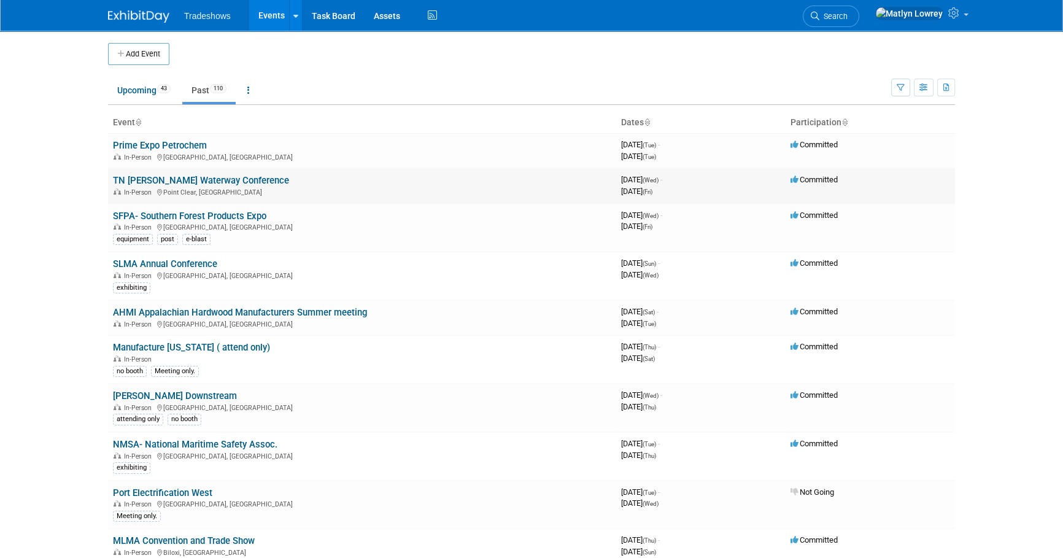
click at [137, 177] on link "TN [PERSON_NAME] Waterway Conference" at bounding box center [201, 180] width 176 height 11
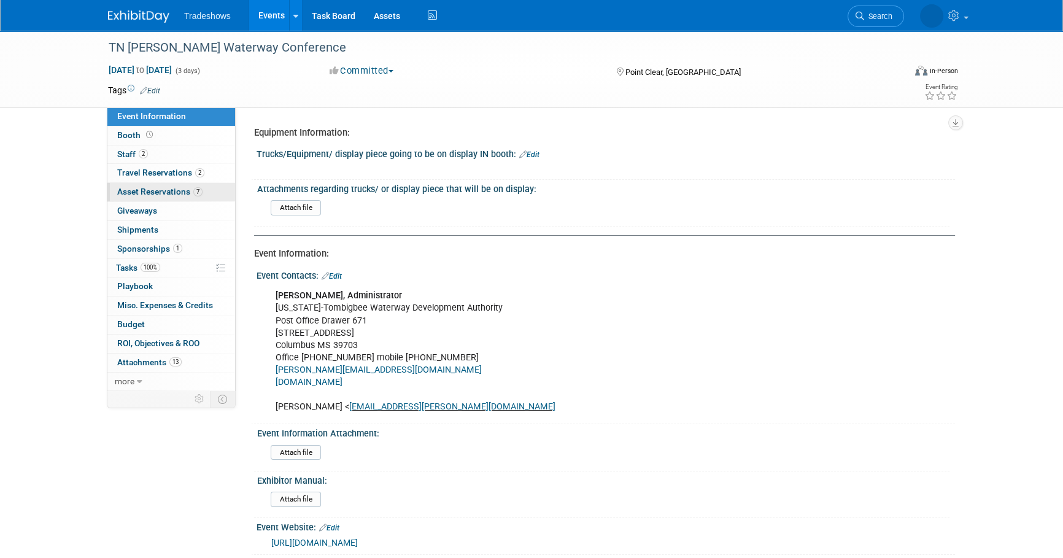
click at [140, 190] on span "Asset Reservations 7" at bounding box center [159, 192] width 85 height 10
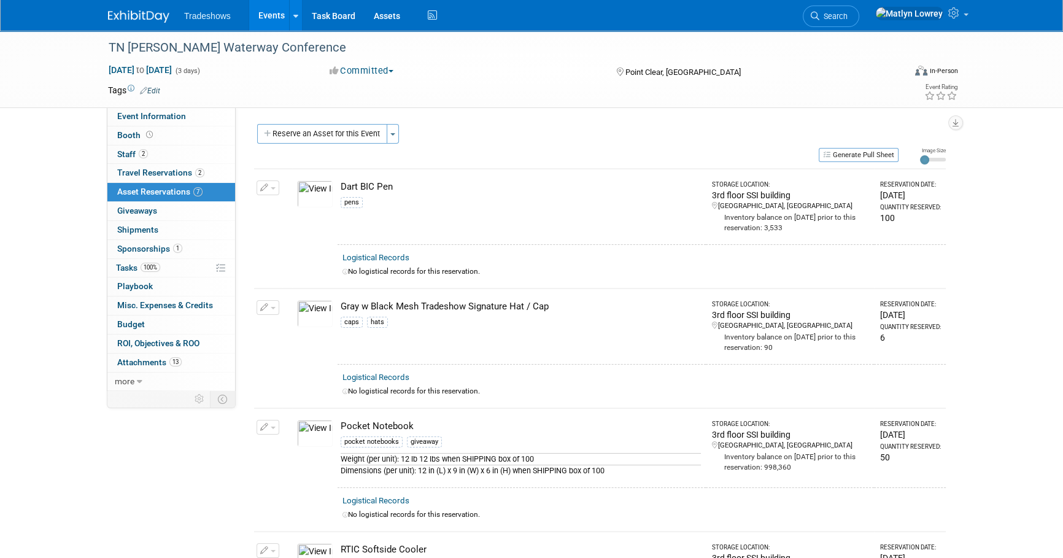
click at [255, 187] on td "Change Reservation Manage Logistical Records" at bounding box center [268, 206] width 28 height 75
click at [266, 189] on icon "button" at bounding box center [264, 188] width 9 height 8
click at [318, 212] on button "Change Reservation" at bounding box center [315, 207] width 104 height 17
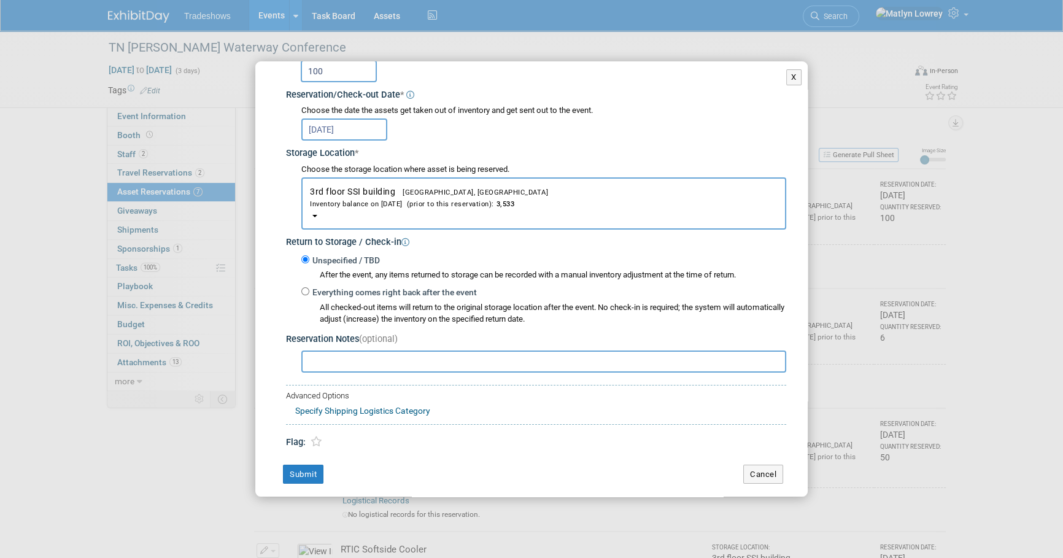
scroll to position [136, 0]
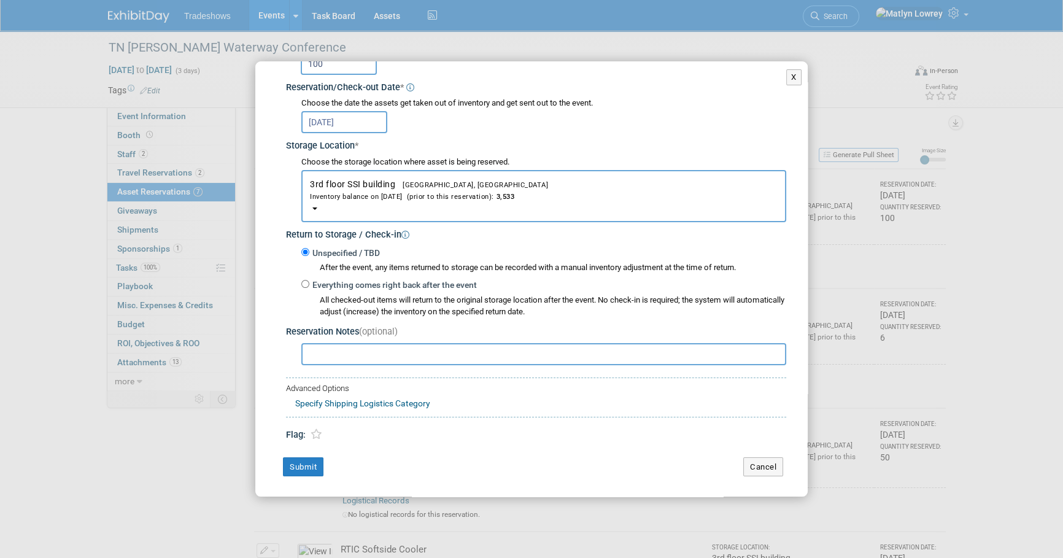
click at [325, 352] on input "text" at bounding box center [543, 354] width 485 height 22
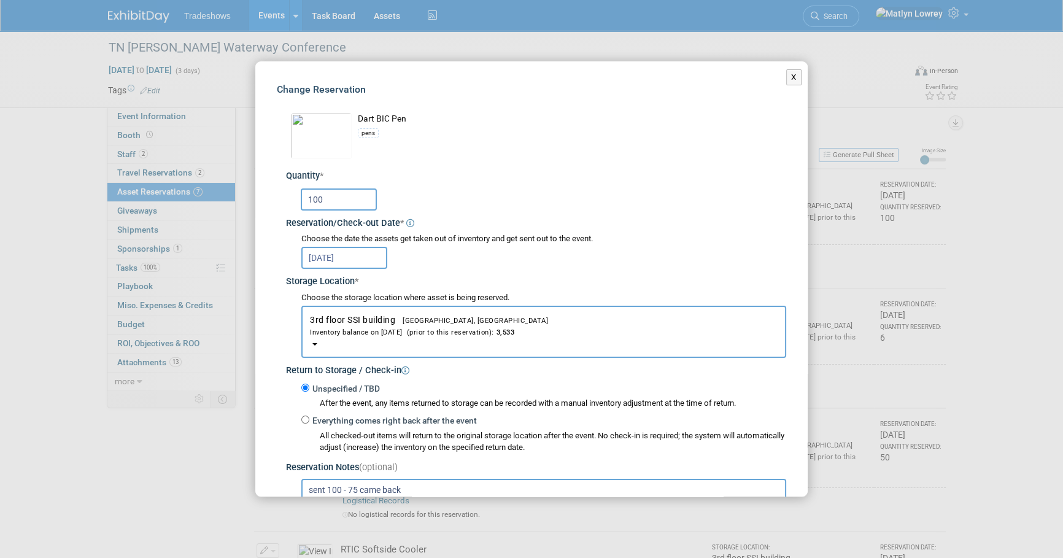
scroll to position [0, 0]
type input "sent 100 - 75 came back"
click at [350, 206] on input "100" at bounding box center [339, 199] width 76 height 22
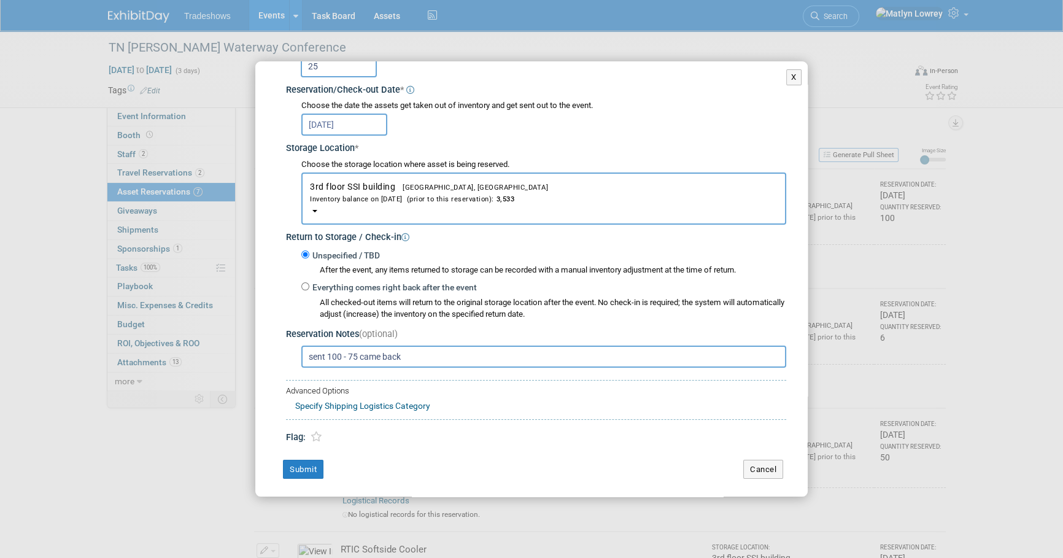
scroll to position [136, 0]
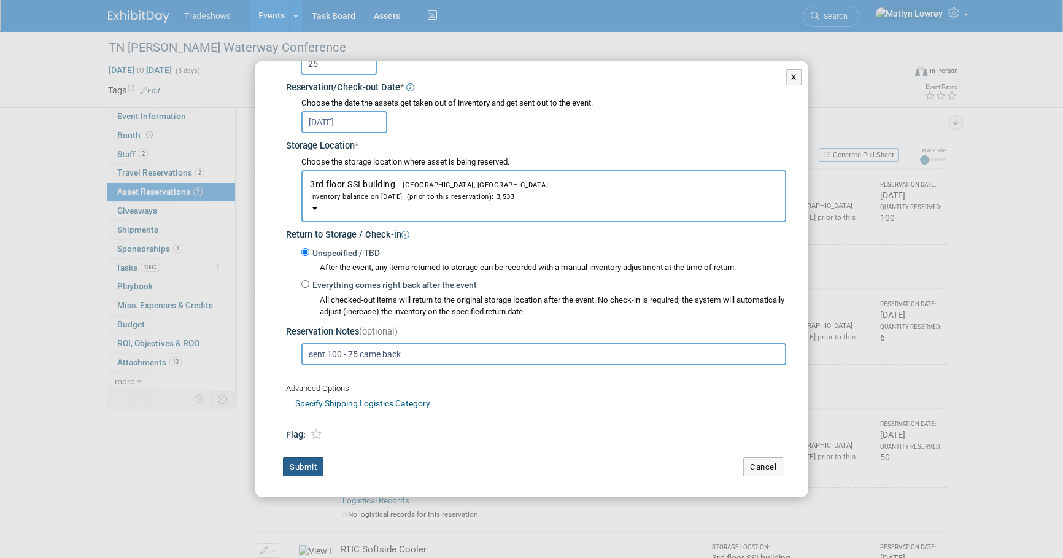
type input "25"
click at [285, 466] on button "Submit" at bounding box center [303, 467] width 40 height 20
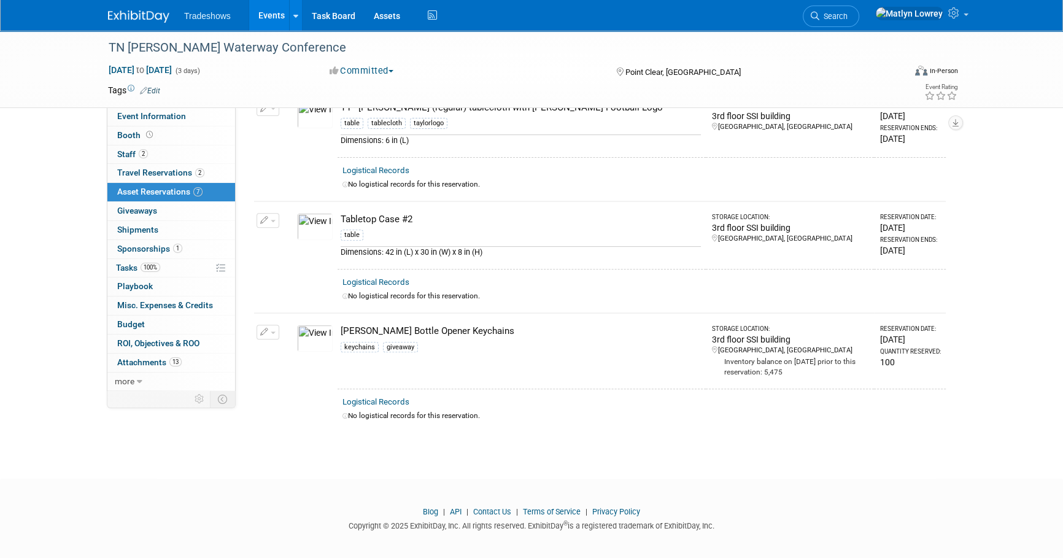
scroll to position [563, 0]
click at [275, 331] on button "button" at bounding box center [267, 330] width 23 height 15
click at [279, 347] on button "Change Reservation" at bounding box center [315, 350] width 104 height 17
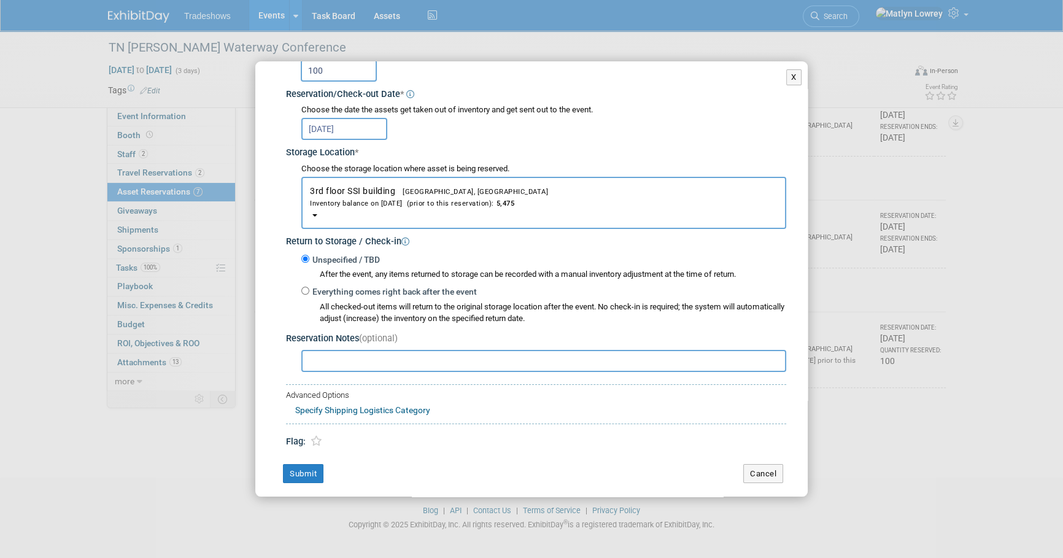
scroll to position [136, 0]
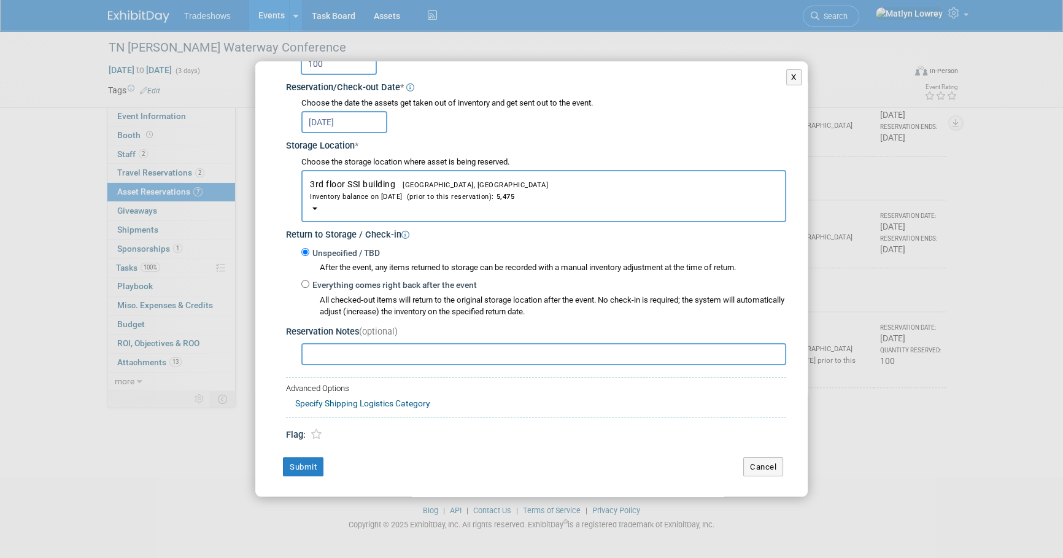
click at [325, 348] on input "text" at bounding box center [543, 354] width 485 height 22
type input "sent 100 - 36 came back"
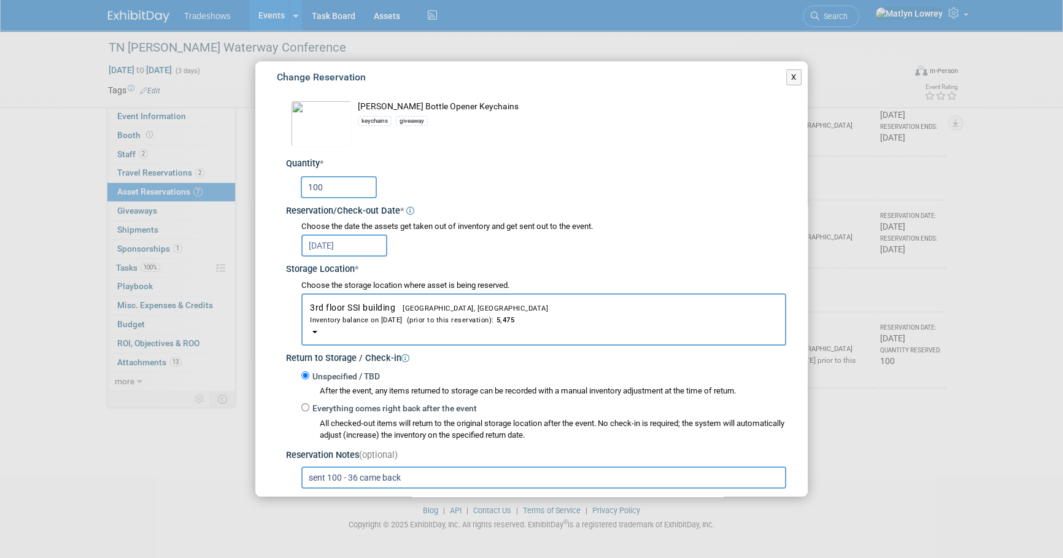
scroll to position [0, 0]
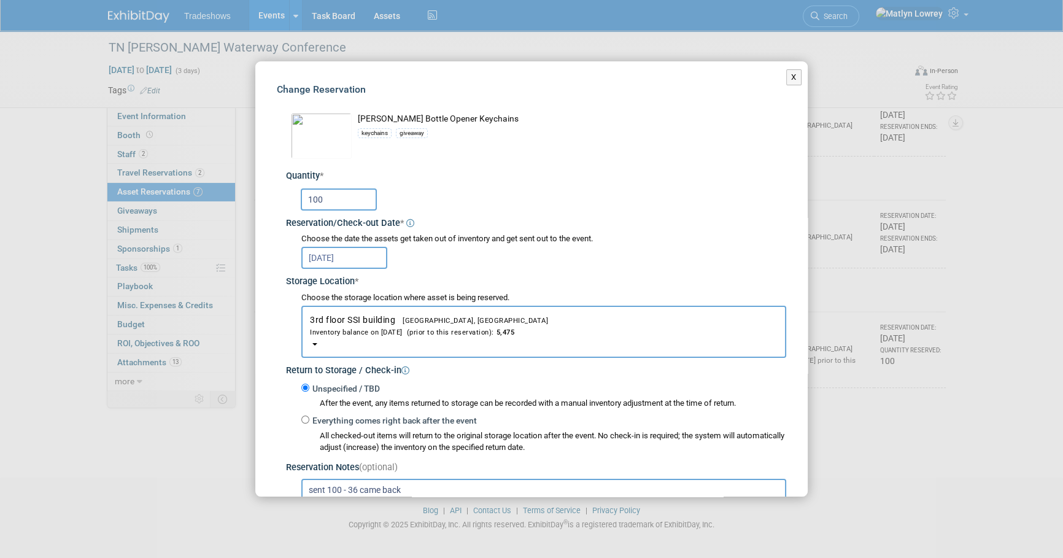
click at [324, 220] on div "Reservation/Check-out Date *" at bounding box center [536, 222] width 500 height 17
click at [333, 210] on div "100" at bounding box center [538, 199] width 496 height 29
click at [334, 209] on input "100" at bounding box center [339, 199] width 76 height 22
click at [334, 208] on input "100" at bounding box center [339, 199] width 76 height 22
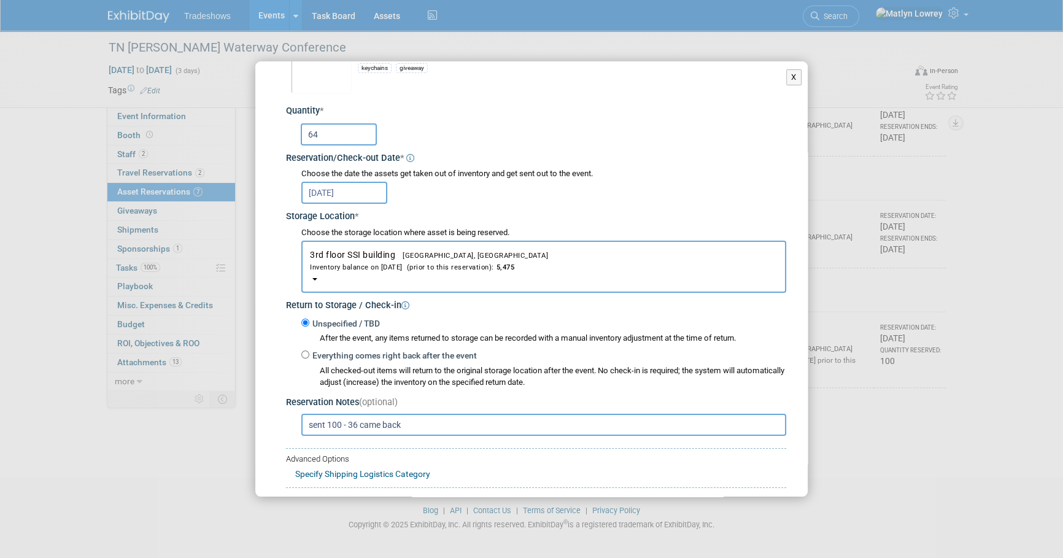
scroll to position [136, 0]
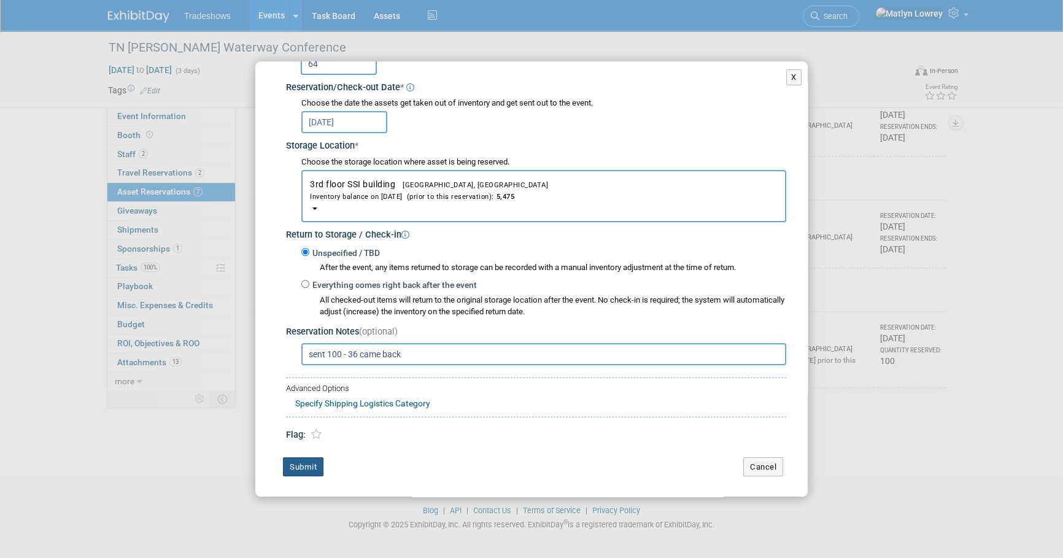
type input "64"
click at [309, 468] on button "Submit" at bounding box center [303, 467] width 40 height 20
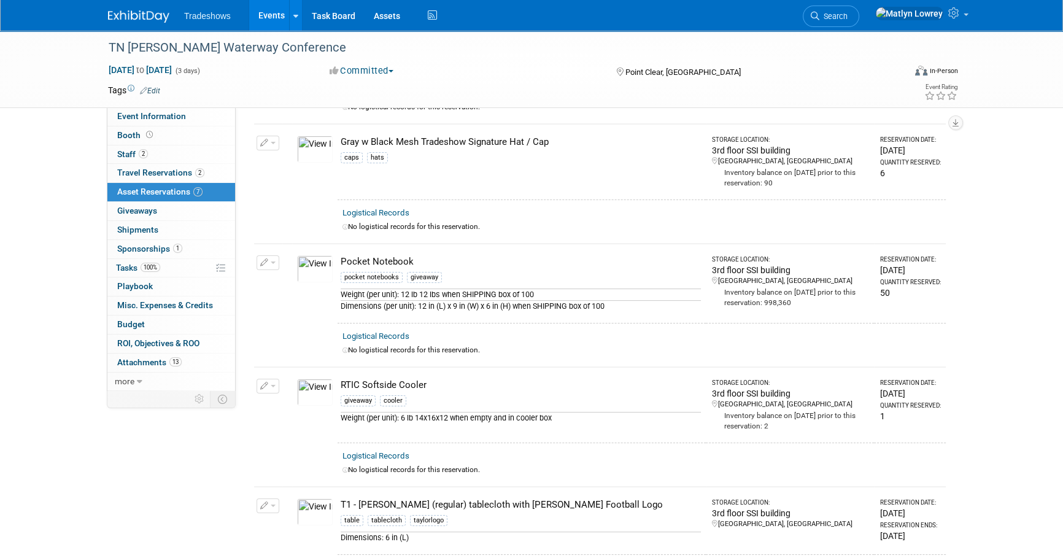
scroll to position [167, 0]
click at [276, 11] on link "Events" at bounding box center [271, 15] width 45 height 31
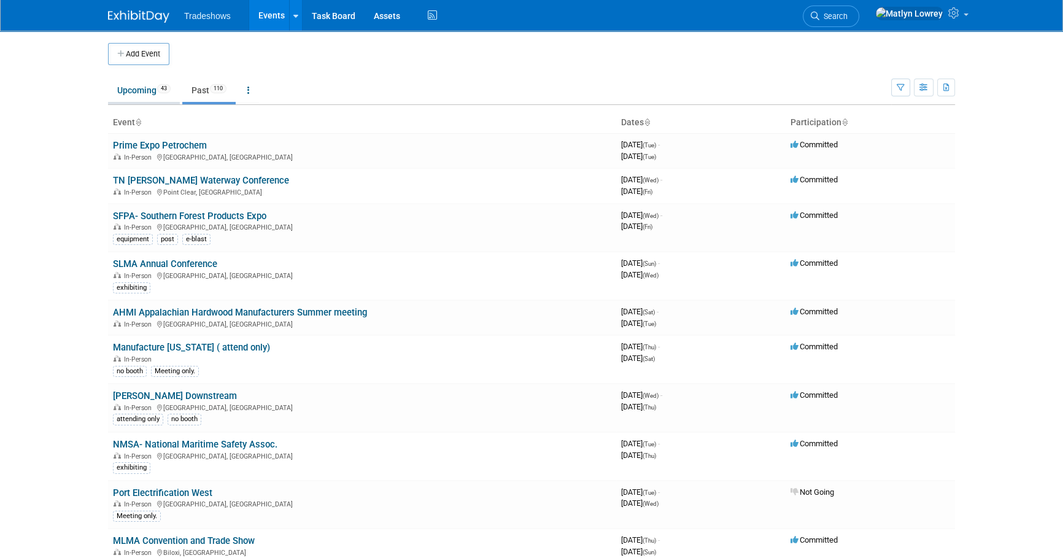
click at [139, 96] on link "Upcoming 43" at bounding box center [144, 90] width 72 height 23
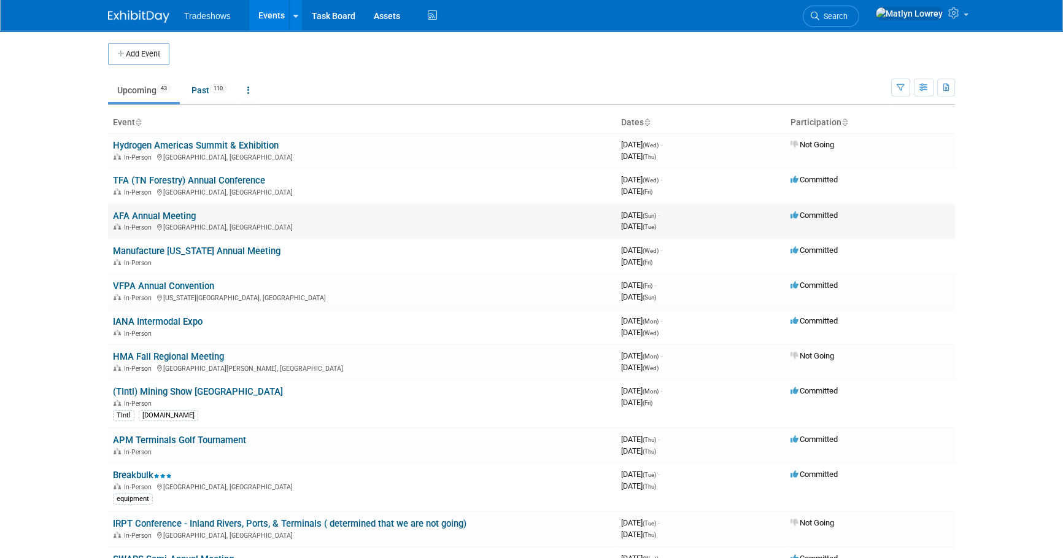
click at [144, 214] on link "AFA Annual Meeting" at bounding box center [154, 215] width 83 height 11
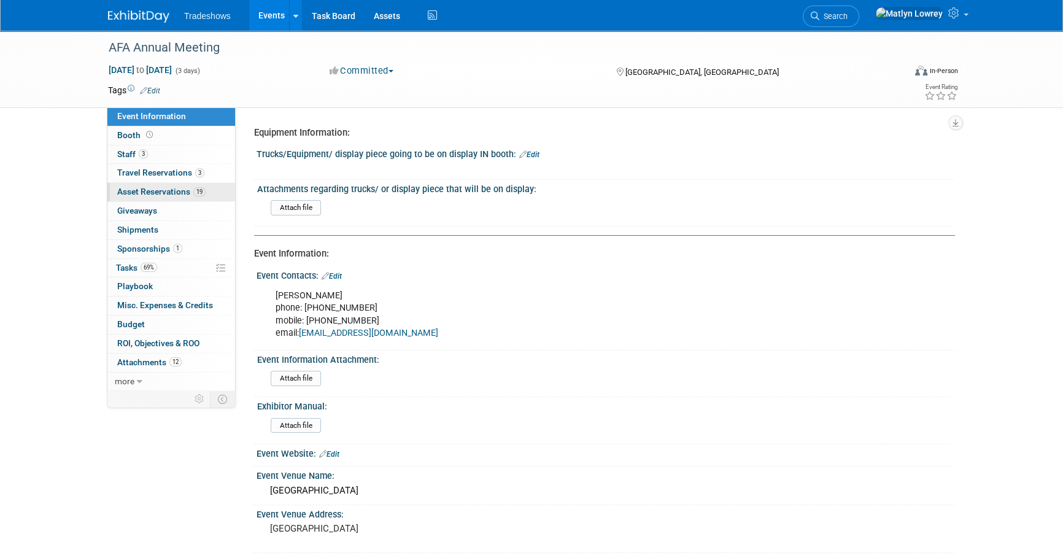
click at [156, 196] on span "Asset Reservations 19" at bounding box center [161, 192] width 88 height 10
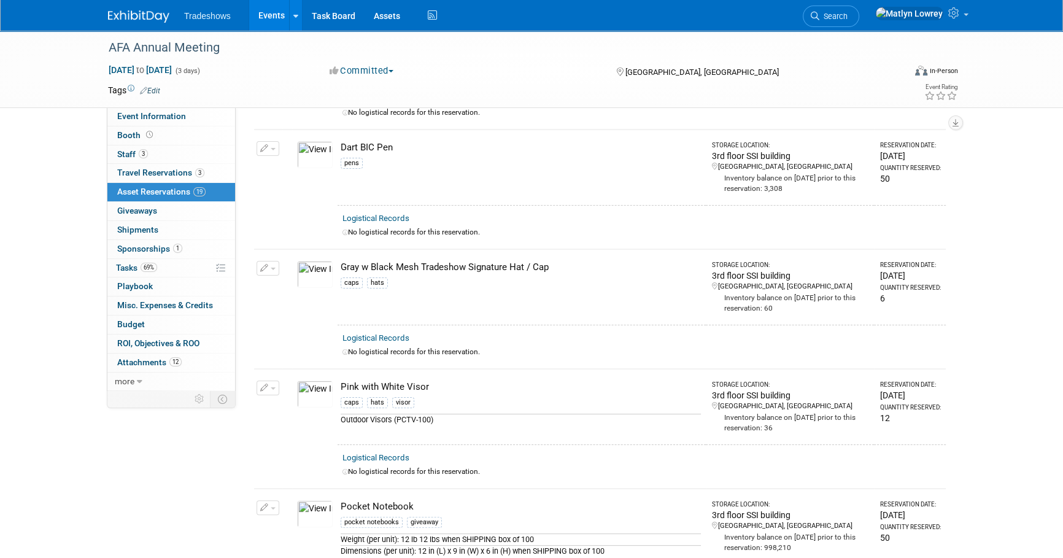
scroll to position [334, 0]
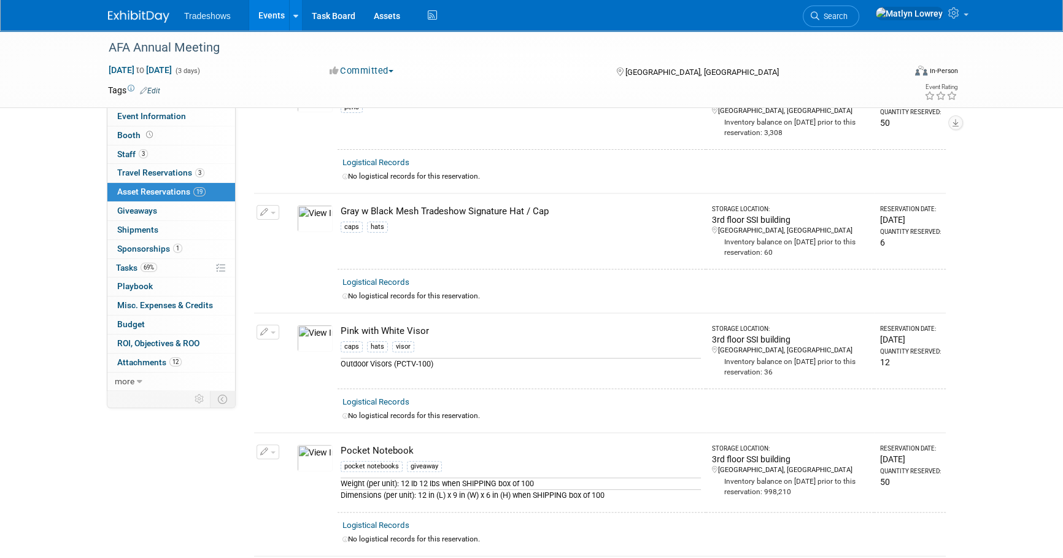
click at [269, 209] on button "button" at bounding box center [267, 212] width 23 height 15
click at [272, 228] on icon "button" at bounding box center [274, 232] width 10 height 9
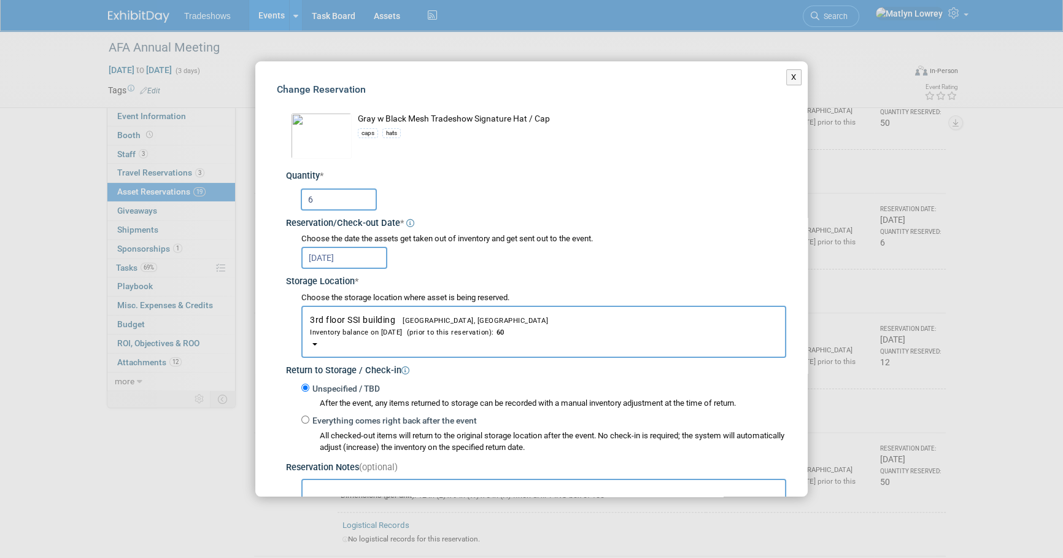
click at [329, 204] on input "6" at bounding box center [339, 199] width 76 height 22
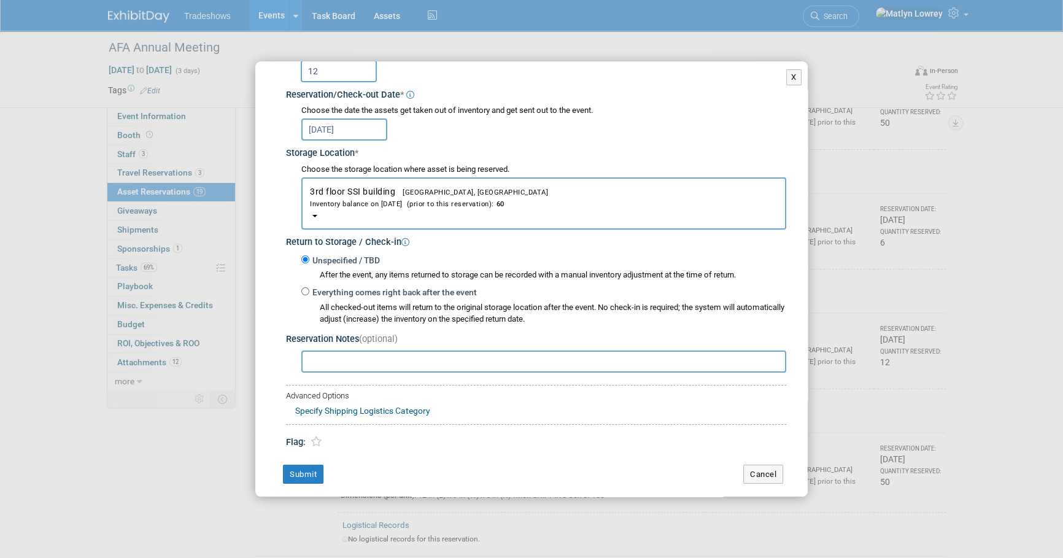
scroll to position [136, 0]
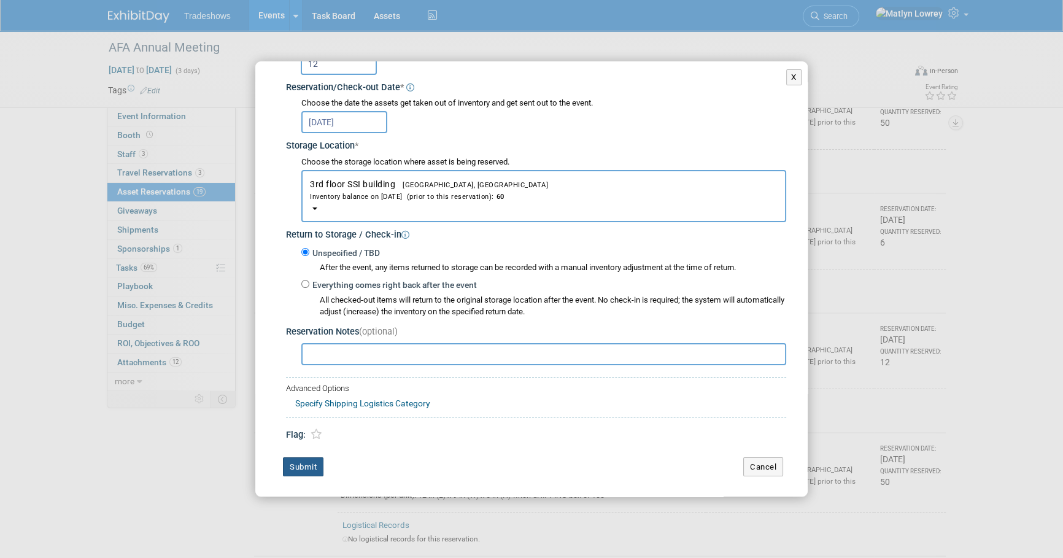
type input "12"
drag, startPoint x: 312, startPoint y: 466, endPoint x: 314, endPoint y: 456, distance: 10.0
click at [312, 464] on button "Submit" at bounding box center [303, 467] width 40 height 20
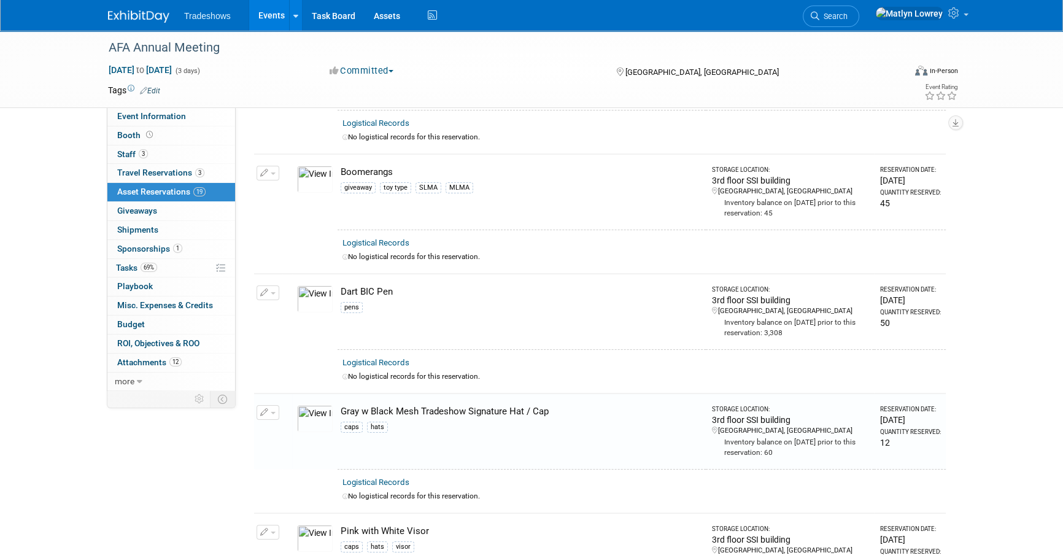
scroll to position [0, 0]
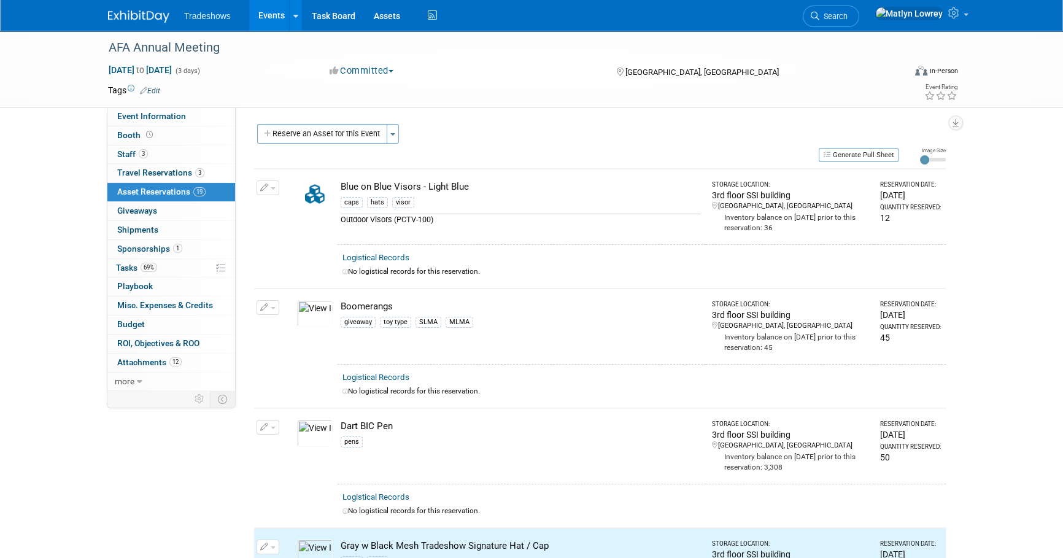
click at [271, 18] on link "Events" at bounding box center [271, 15] width 45 height 31
